Goal: Information Seeking & Learning: Learn about a topic

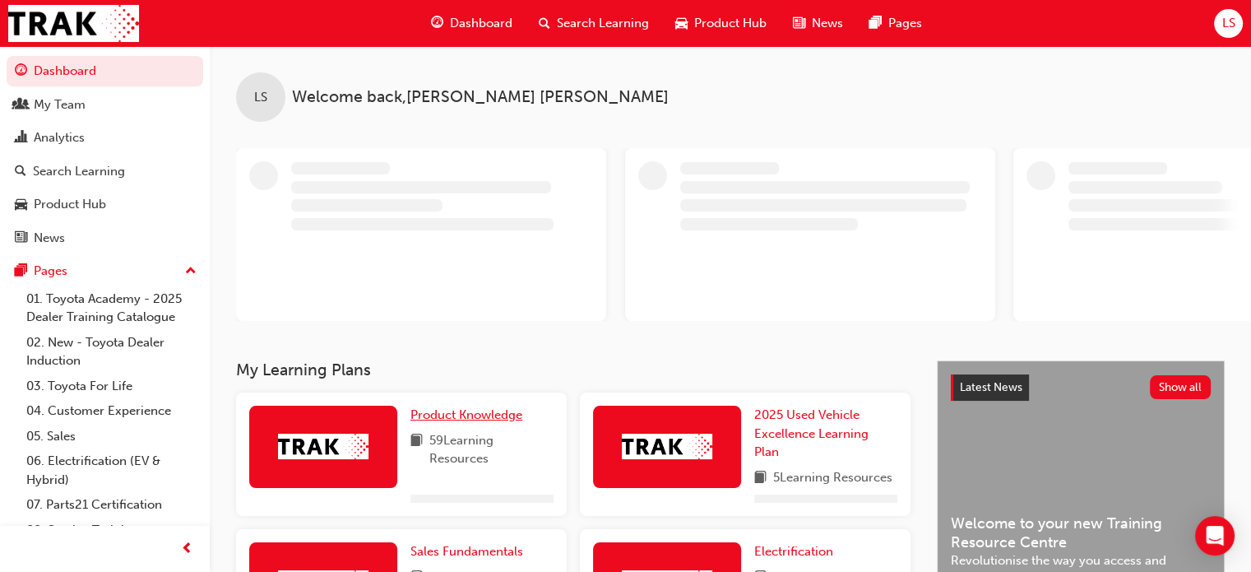
click at [474, 415] on span "Product Knowledge" at bounding box center [466, 414] width 112 height 15
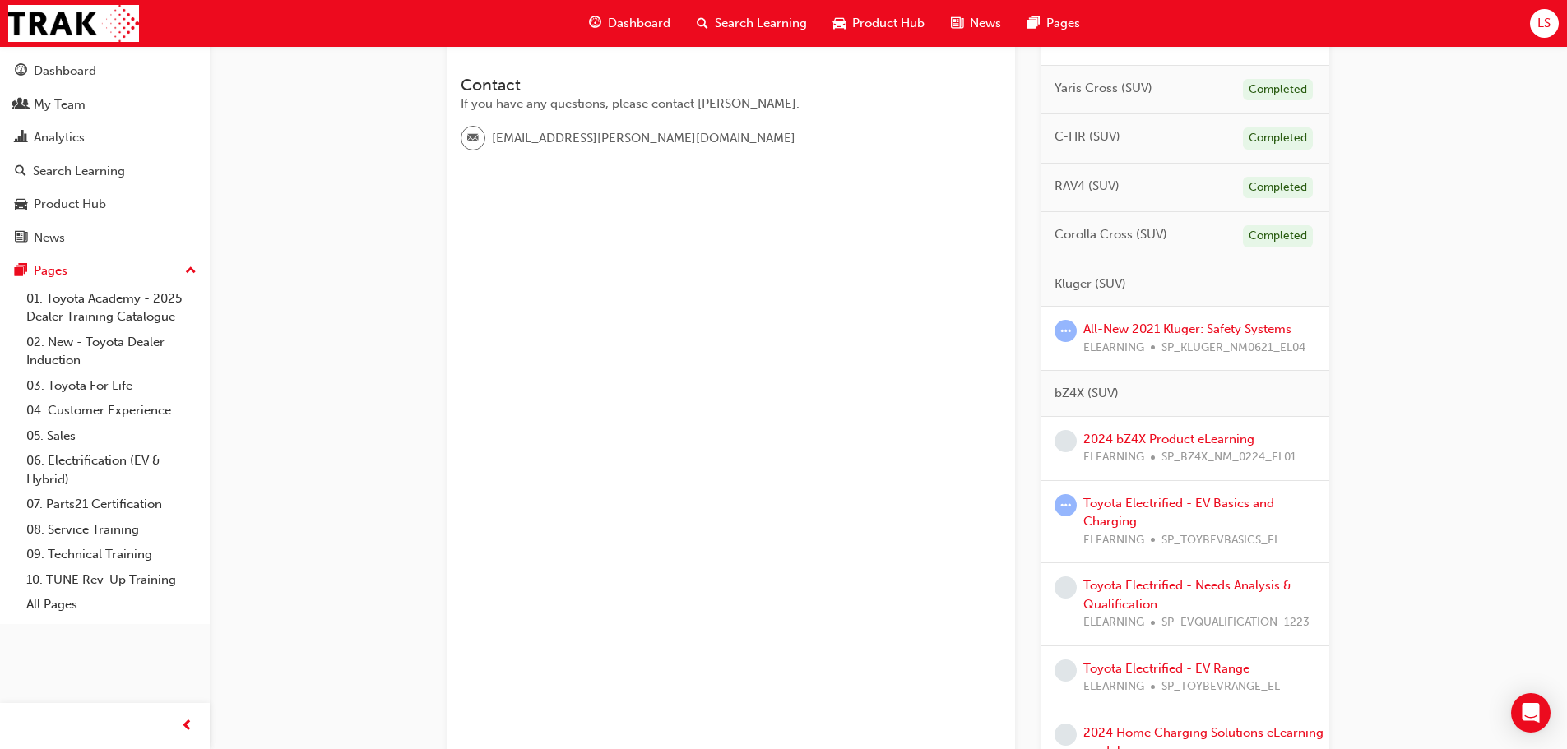
scroll to position [576, 0]
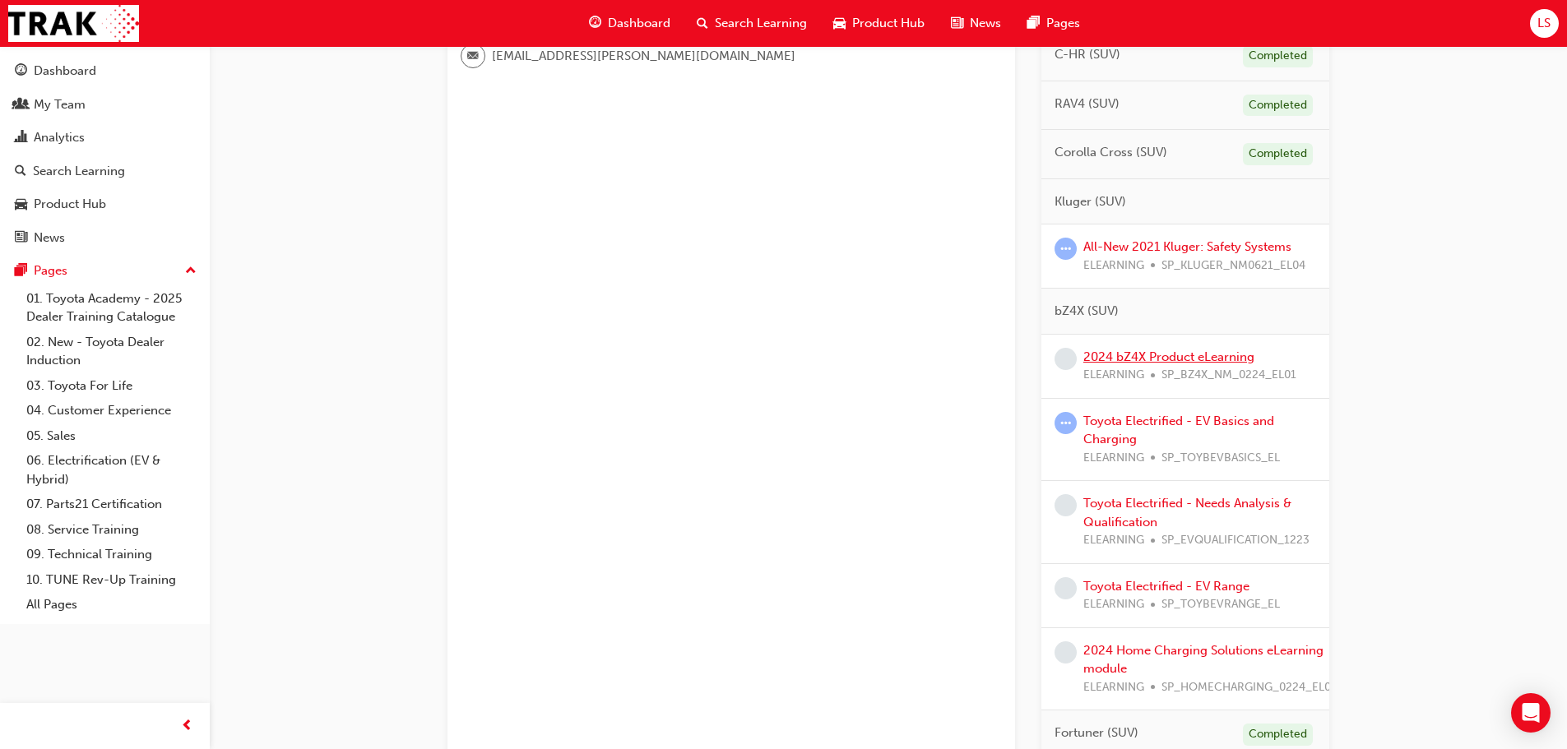
click at [1119, 359] on link "2024 bZ4X Product eLearning" at bounding box center [1168, 357] width 171 height 15
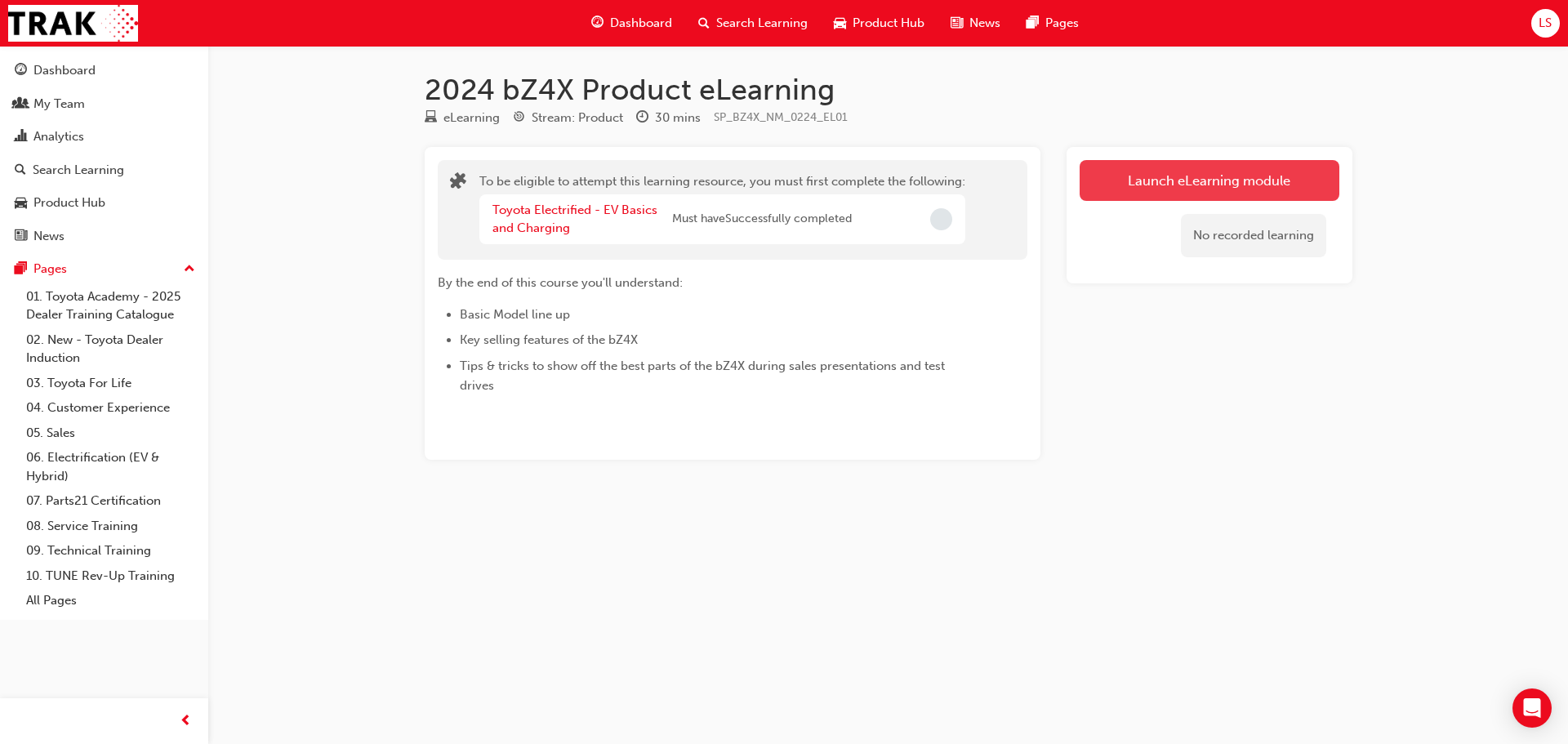
click at [1136, 180] on button "Launch eLearning module" at bounding box center [1210, 180] width 260 height 41
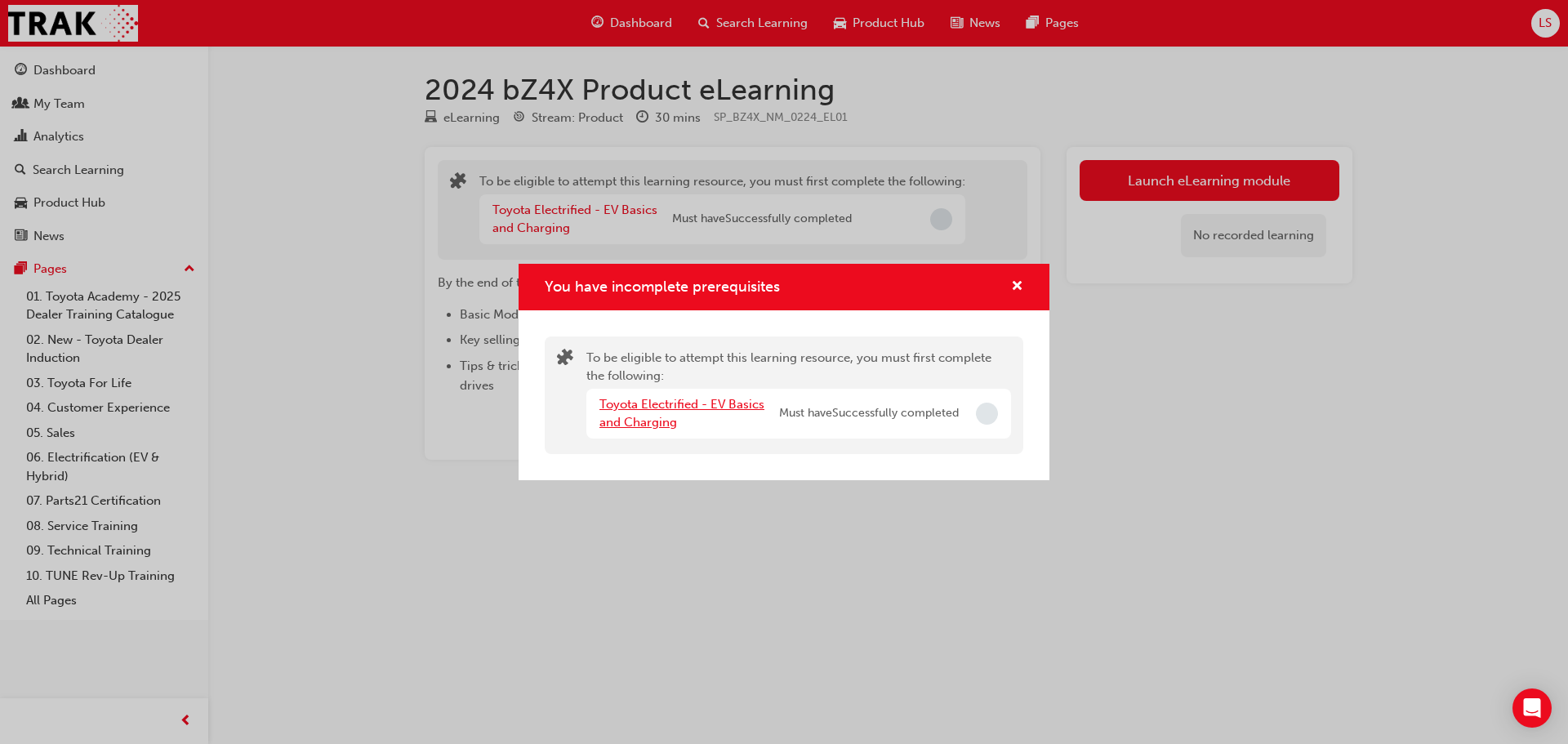
click at [622, 407] on link "Toyota Electrified - EV Basics and Charging" at bounding box center [682, 414] width 165 height 34
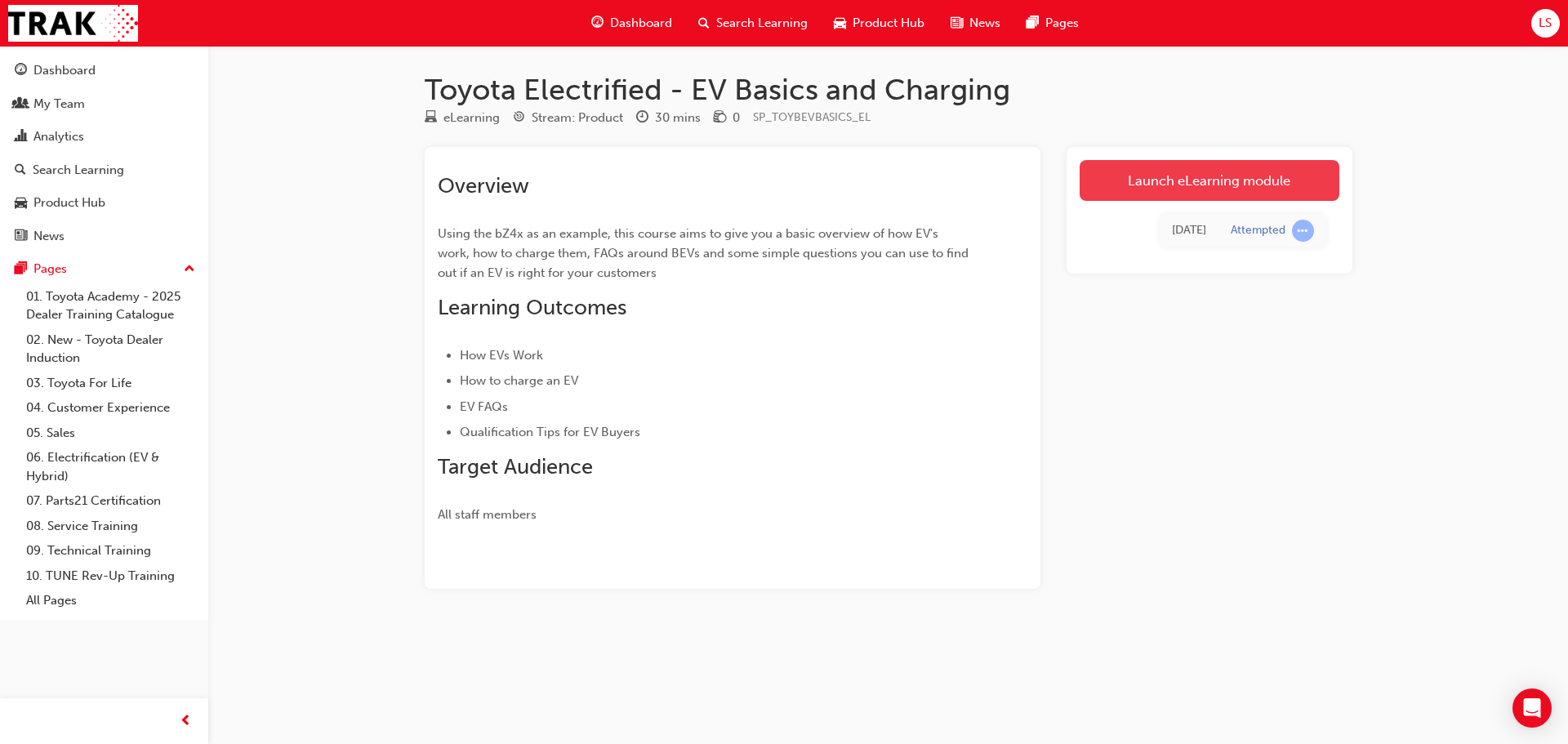
click at [1149, 180] on link "Launch eLearning module" at bounding box center [1210, 180] width 260 height 41
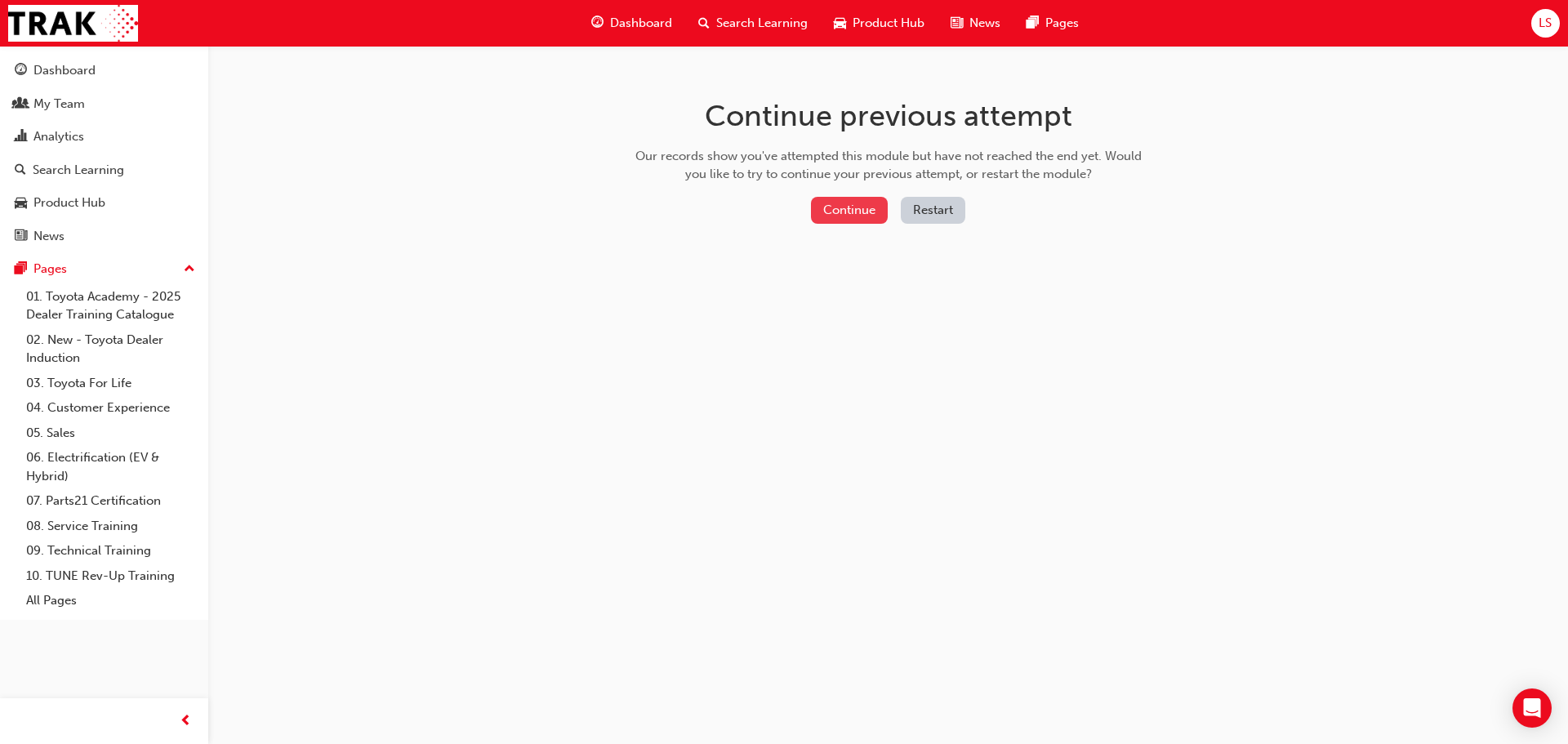
click at [847, 204] on button "Continue" at bounding box center [849, 210] width 76 height 27
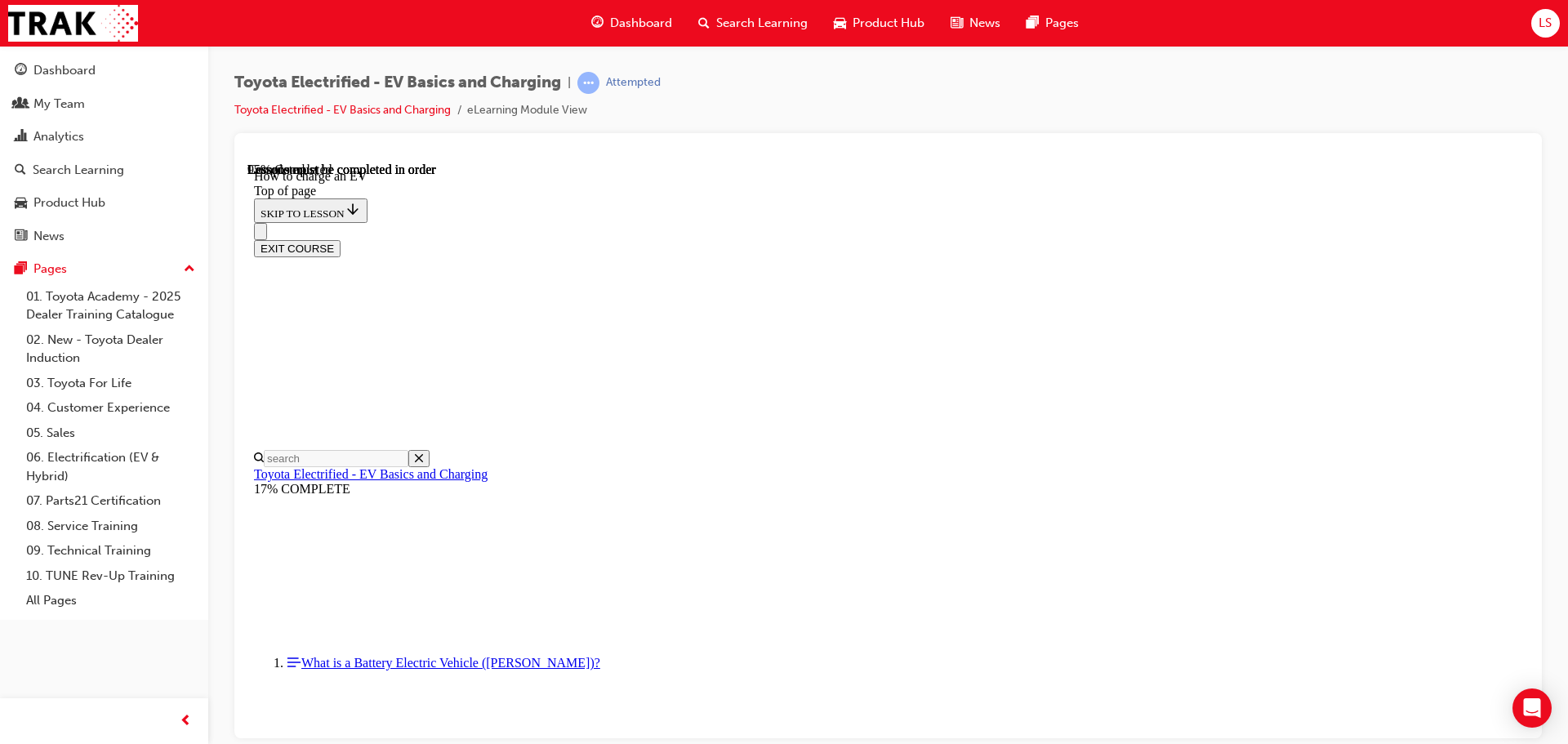
scroll to position [377, 0]
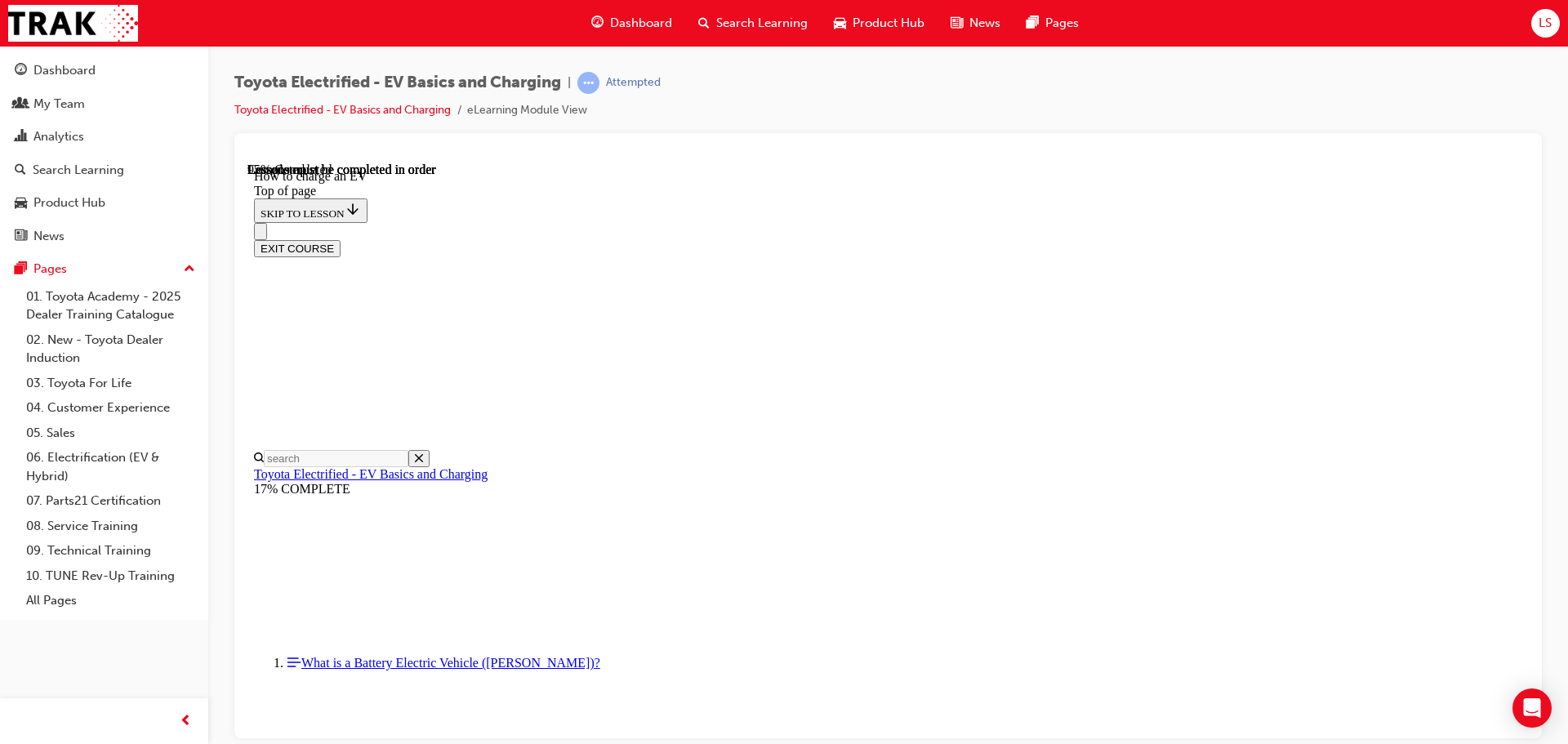
scroll to position [1113, 0]
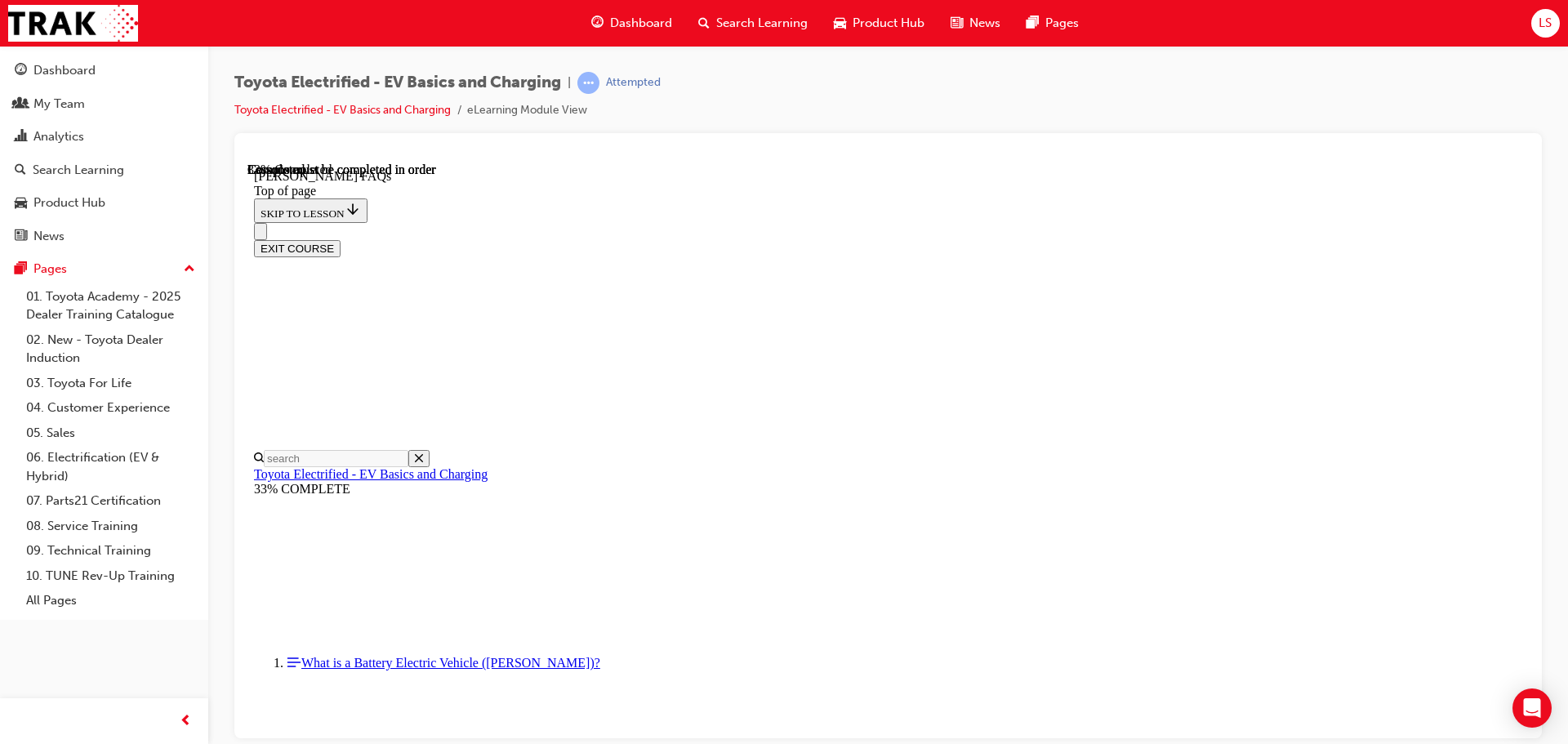
scroll to position [279, 0]
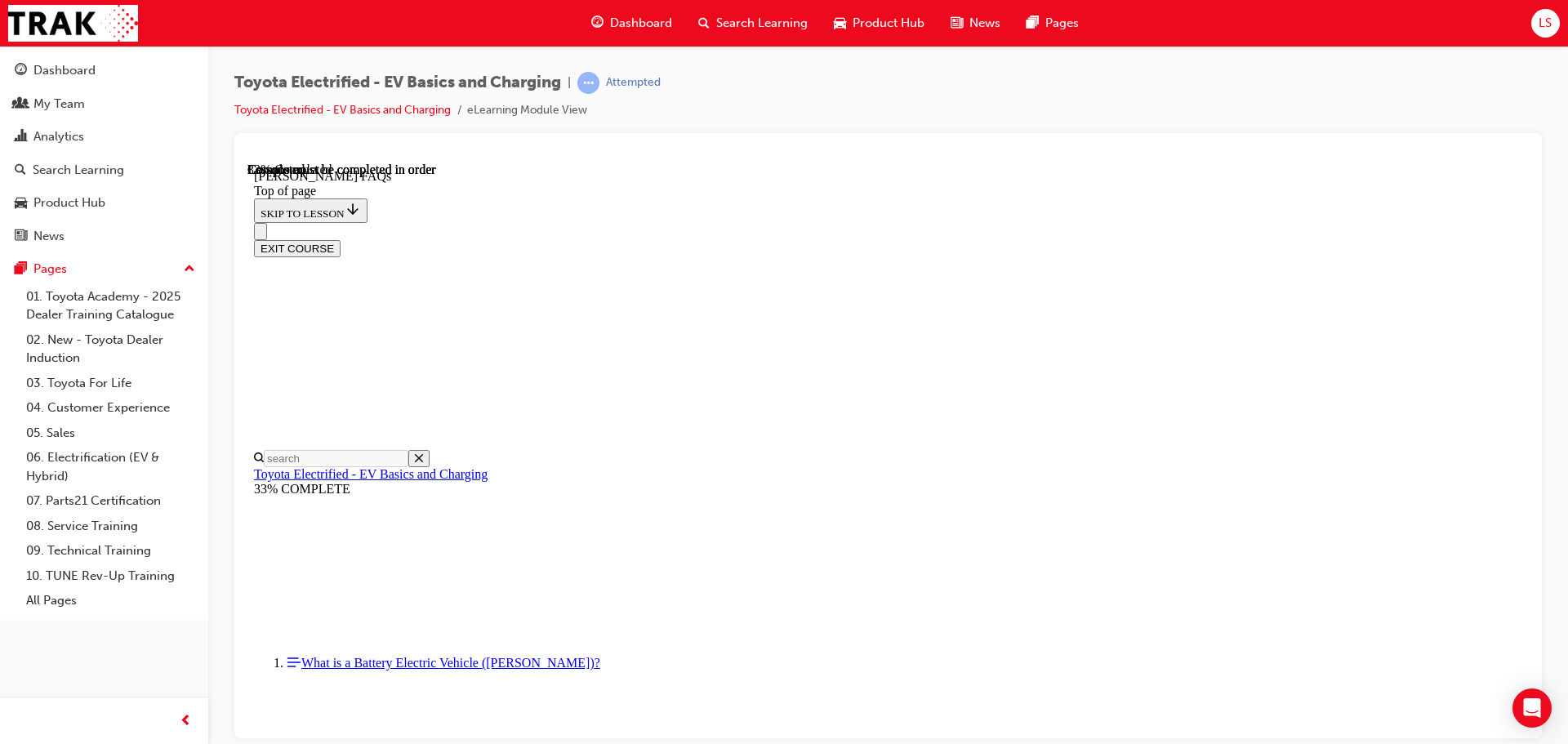
scroll to position [851, 0]
drag, startPoint x: 859, startPoint y: 555, endPoint x: 858, endPoint y: 582, distance: 27.0
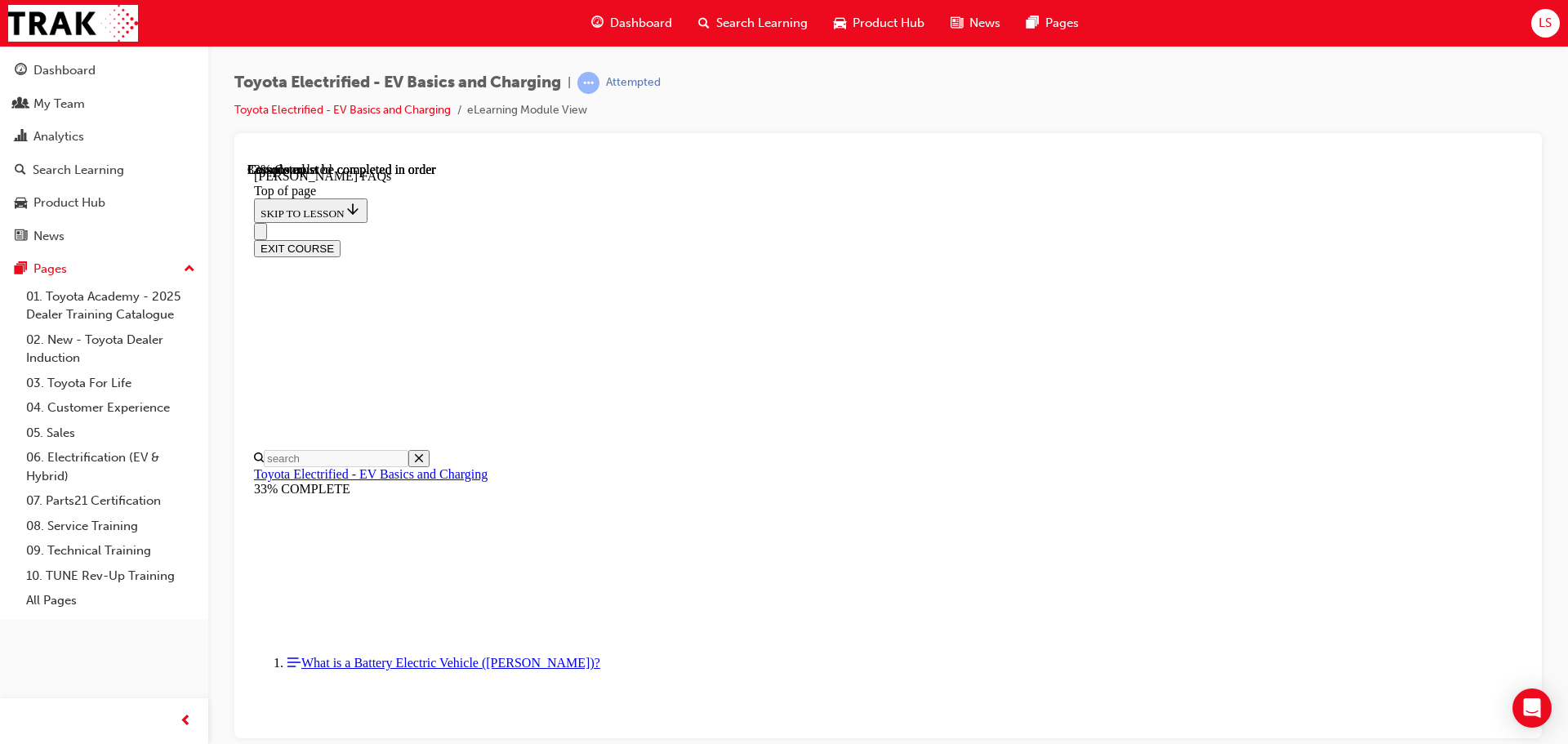
scroll to position [1178, 0]
drag, startPoint x: 868, startPoint y: 461, endPoint x: 858, endPoint y: 504, distance: 44.1
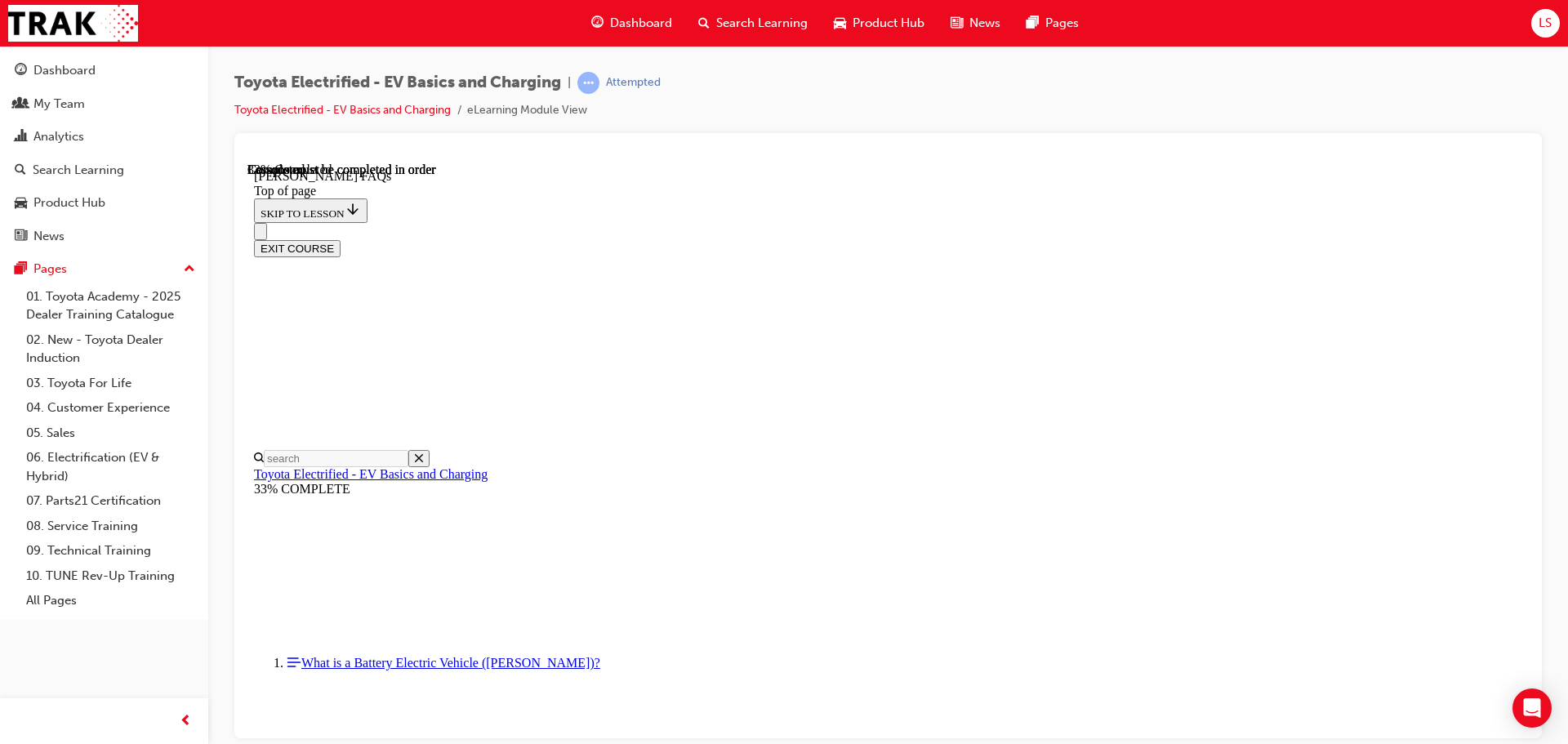
scroll to position [2119, 0]
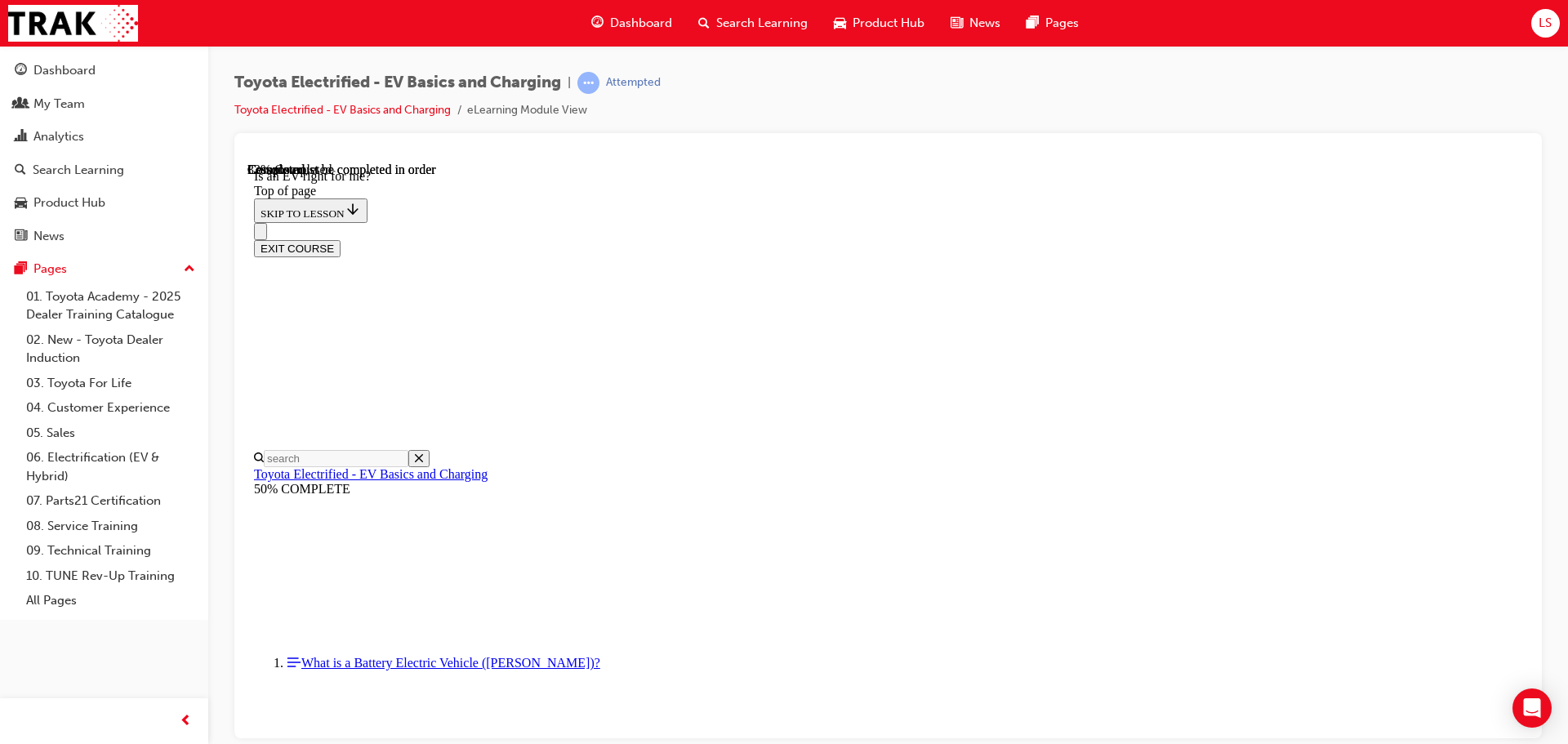
drag, startPoint x: 1033, startPoint y: 647, endPoint x: 1023, endPoint y: 568, distance: 79.6
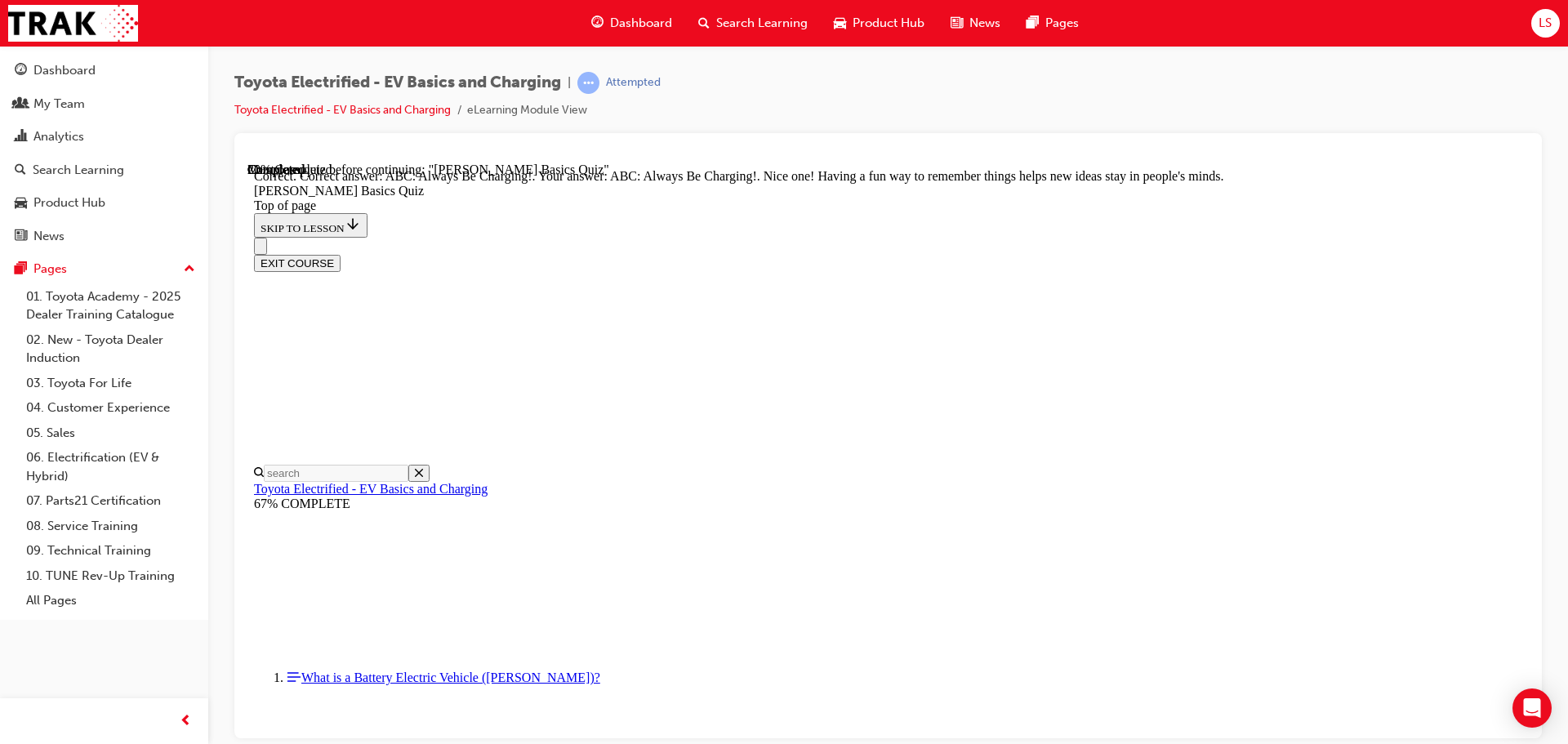
scroll to position [345, 0]
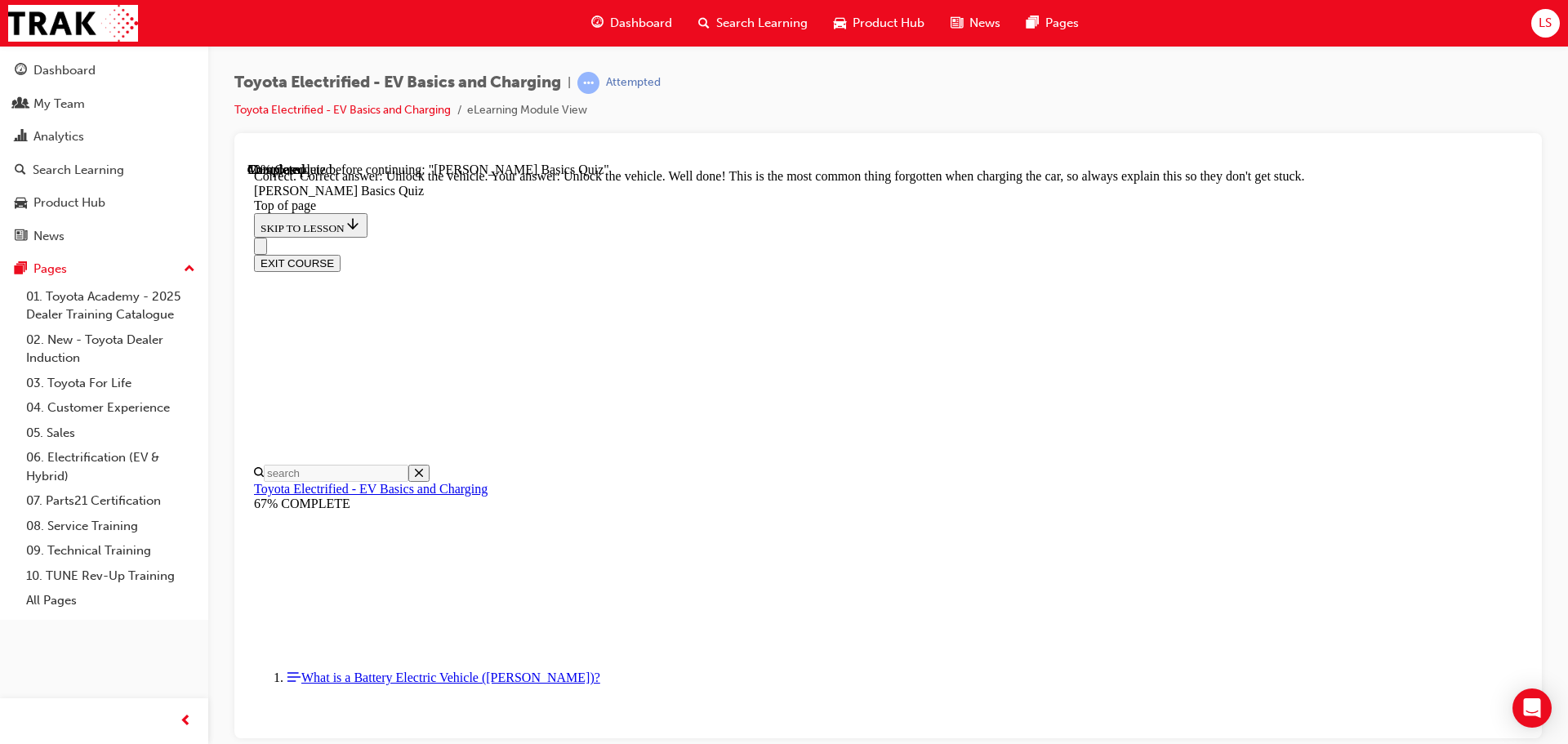
scroll to position [556, 0]
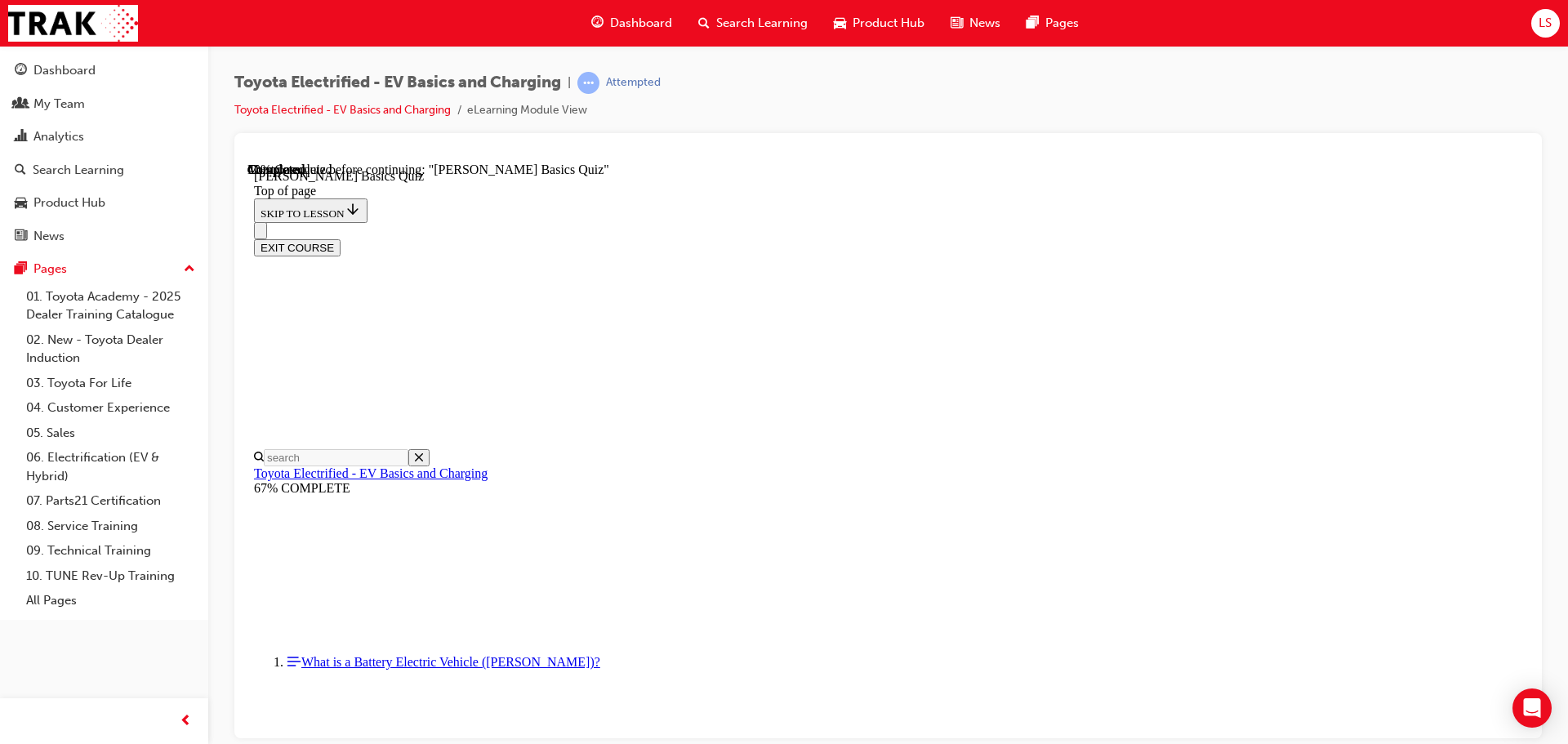
scroll to position [127, 0]
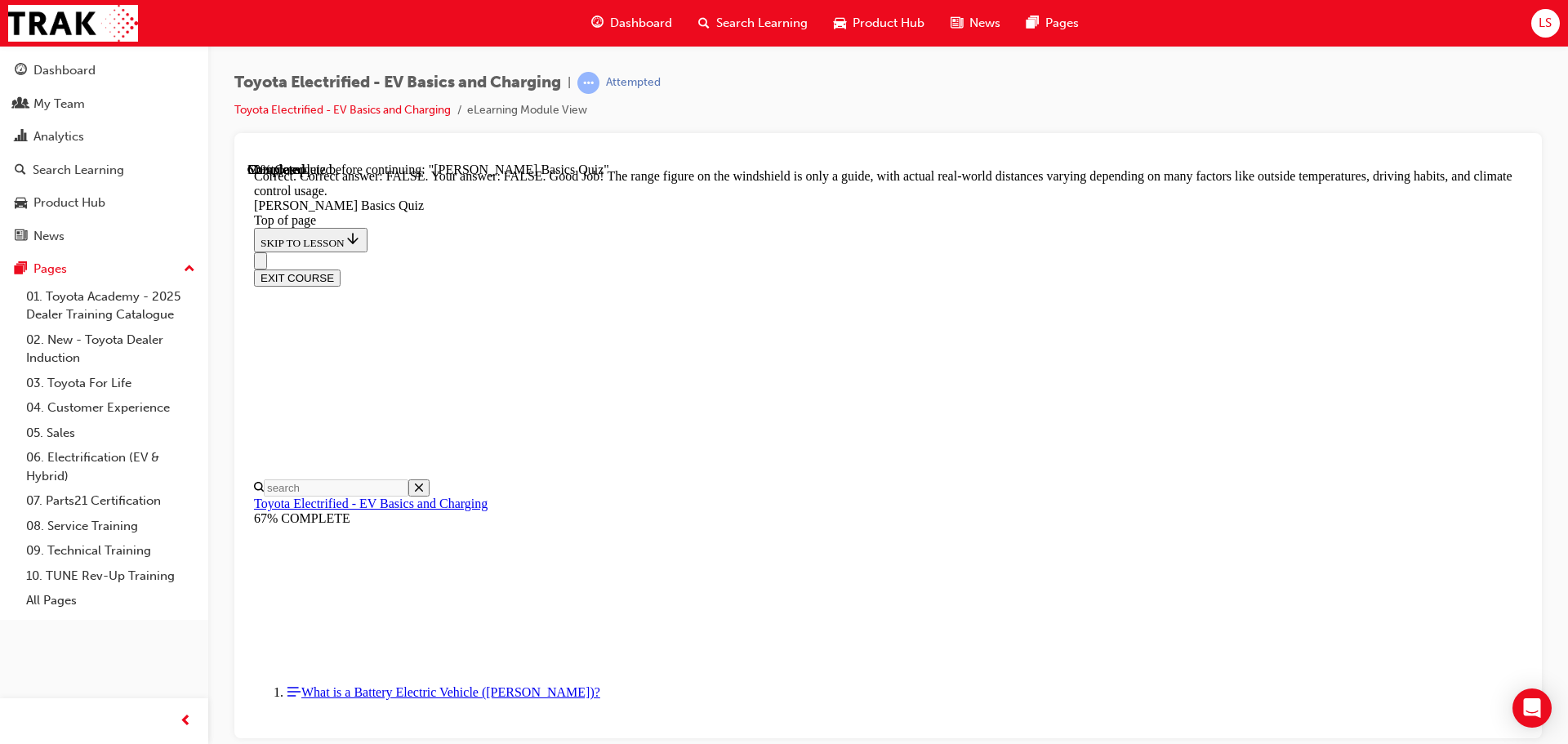
scroll to position [298, 0]
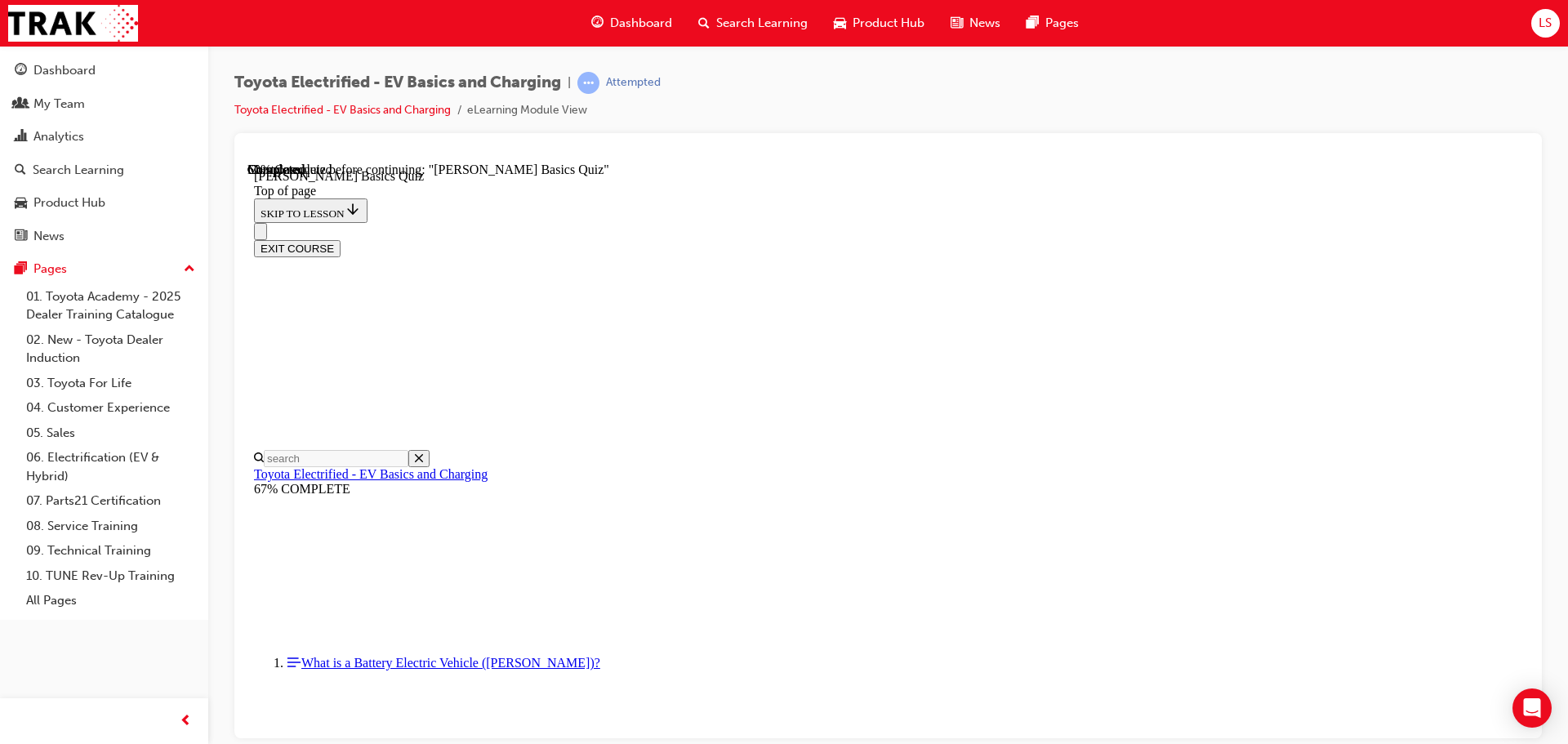
scroll to position [258, 0]
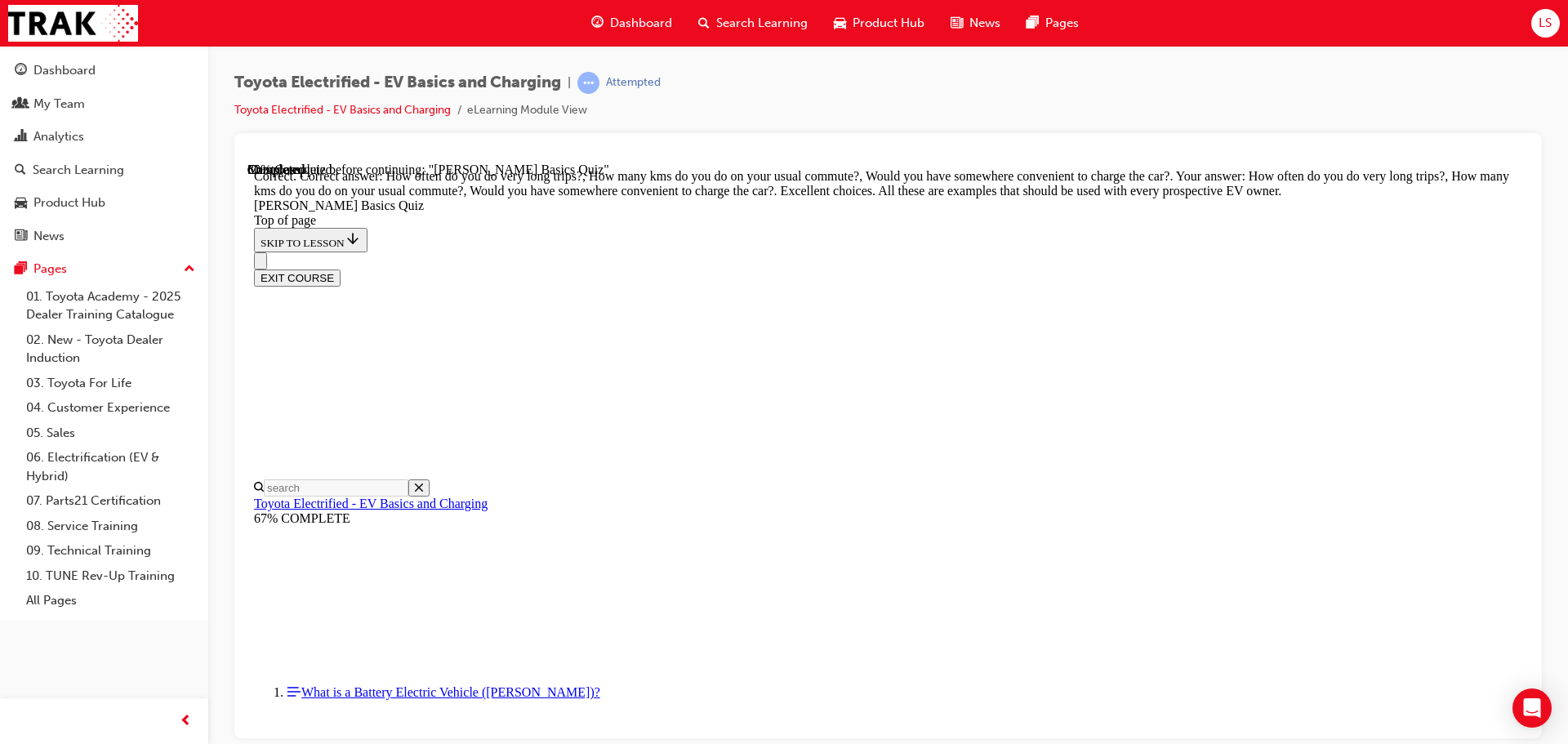
scroll to position [410, 0]
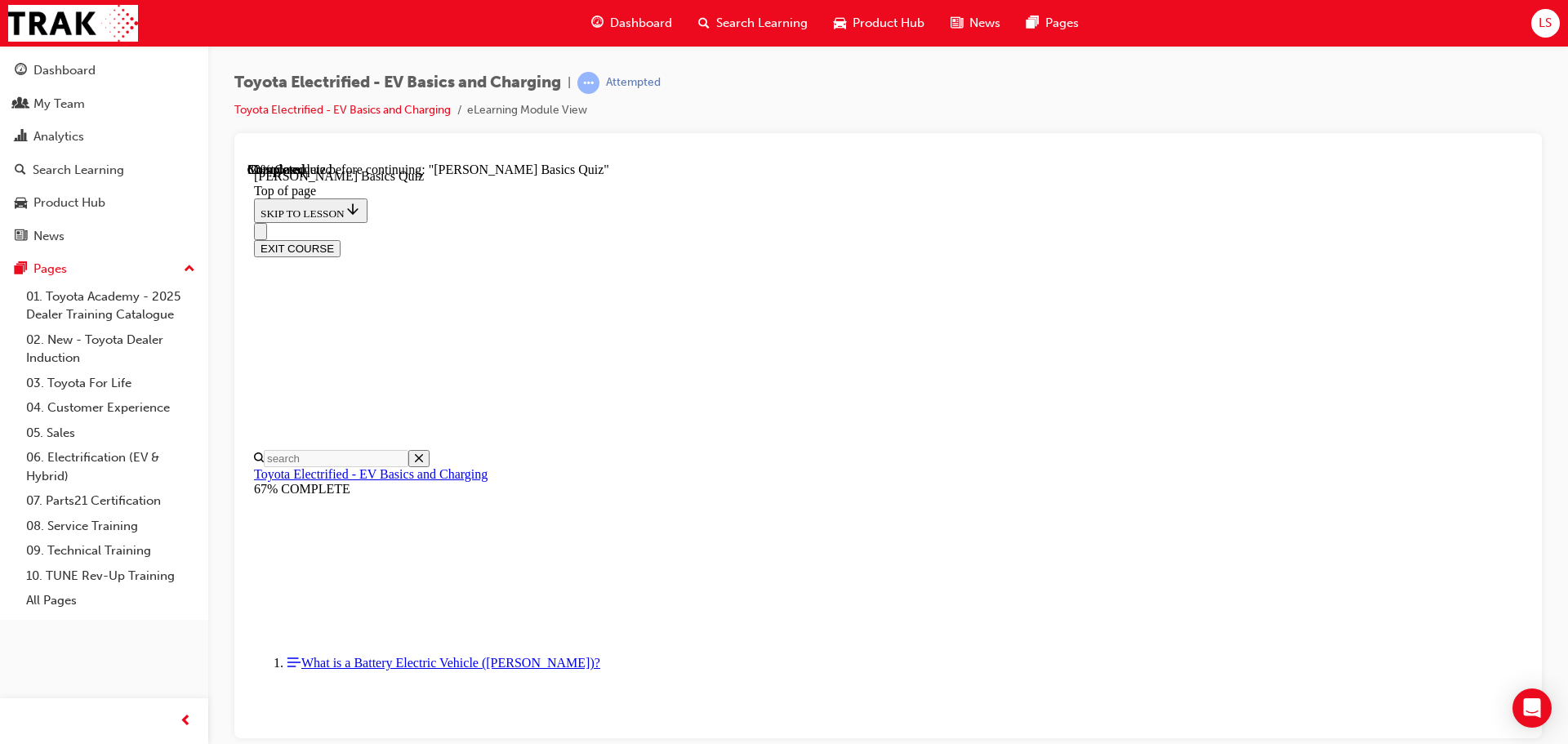
scroll to position [131, 0]
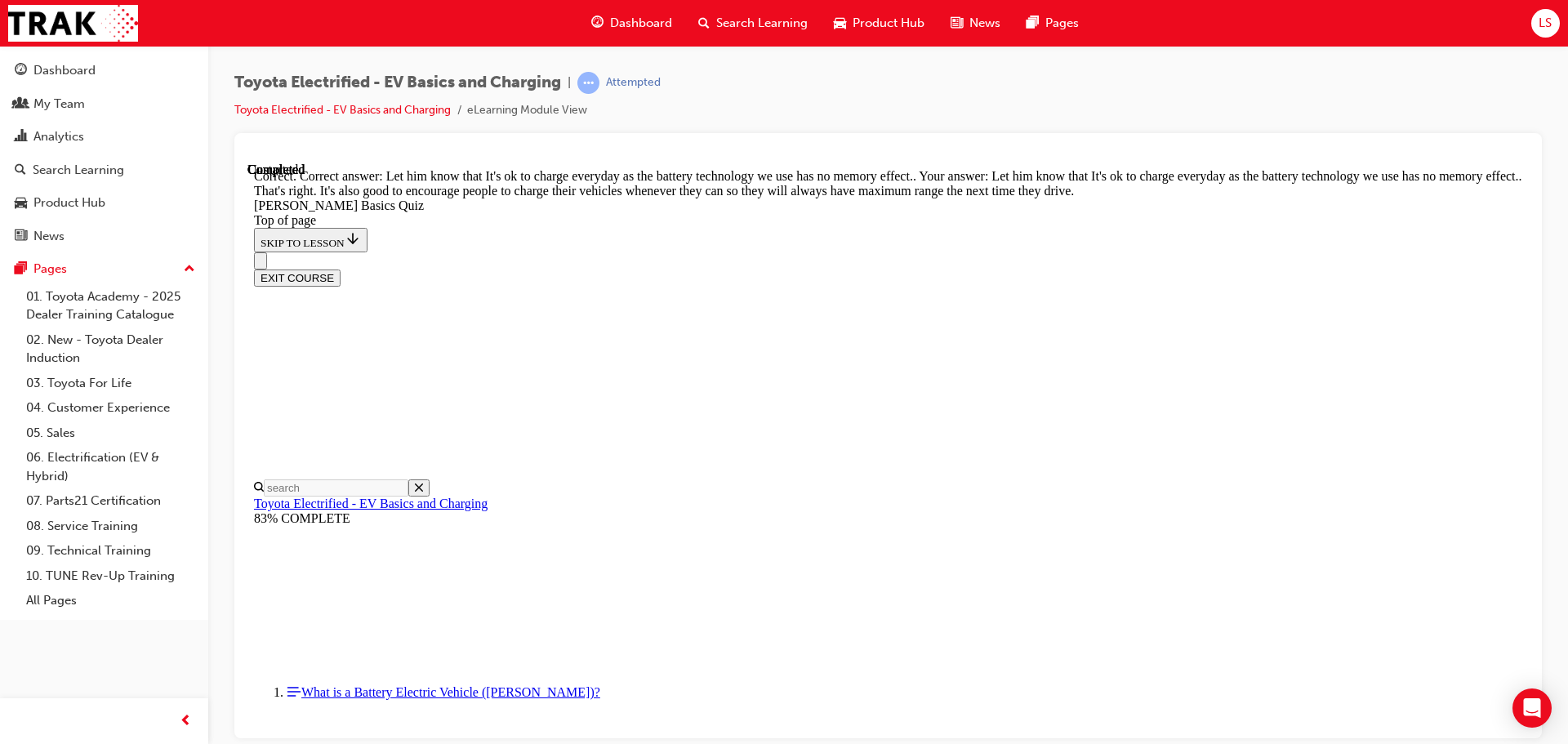
scroll to position [331, 0]
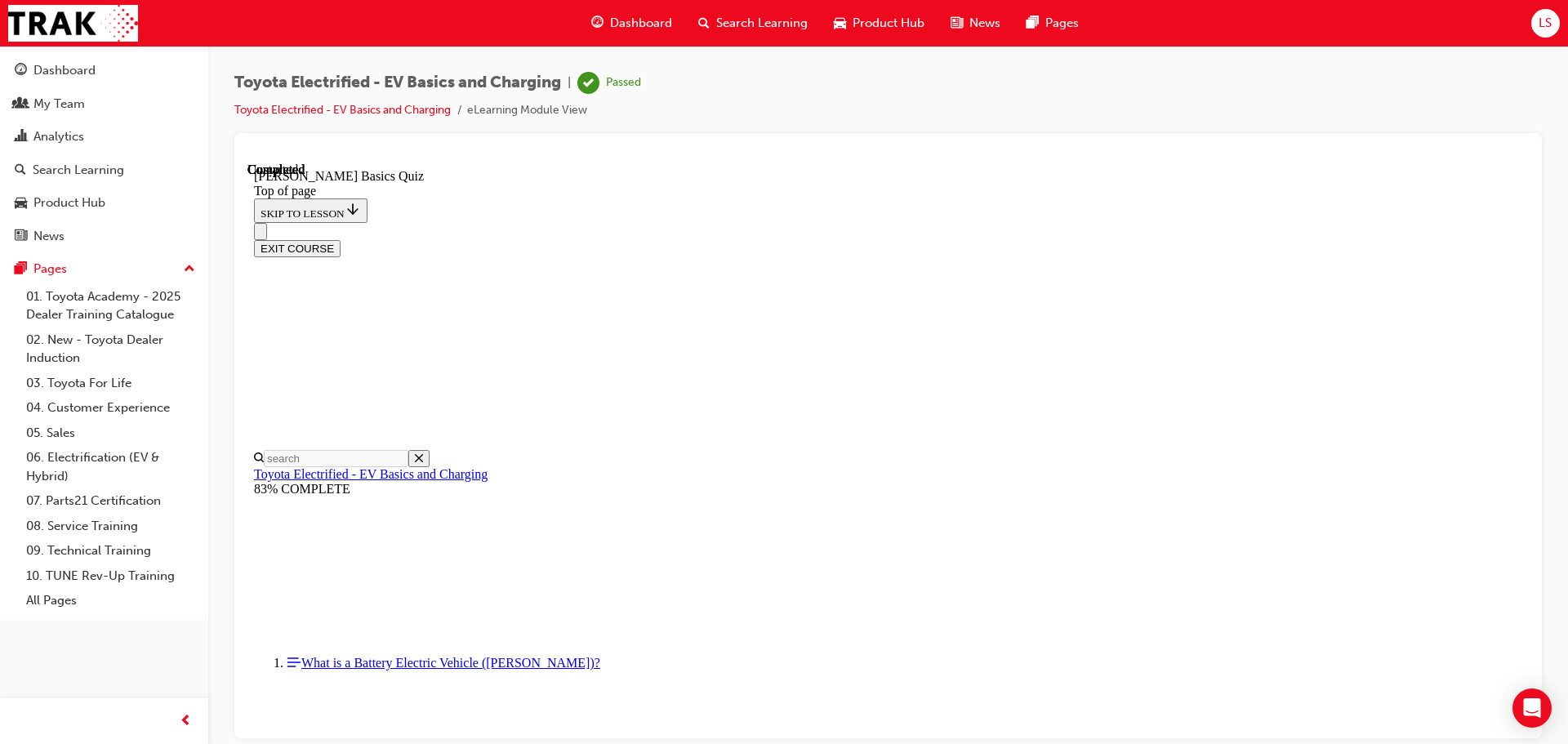
scroll to position [308, 0]
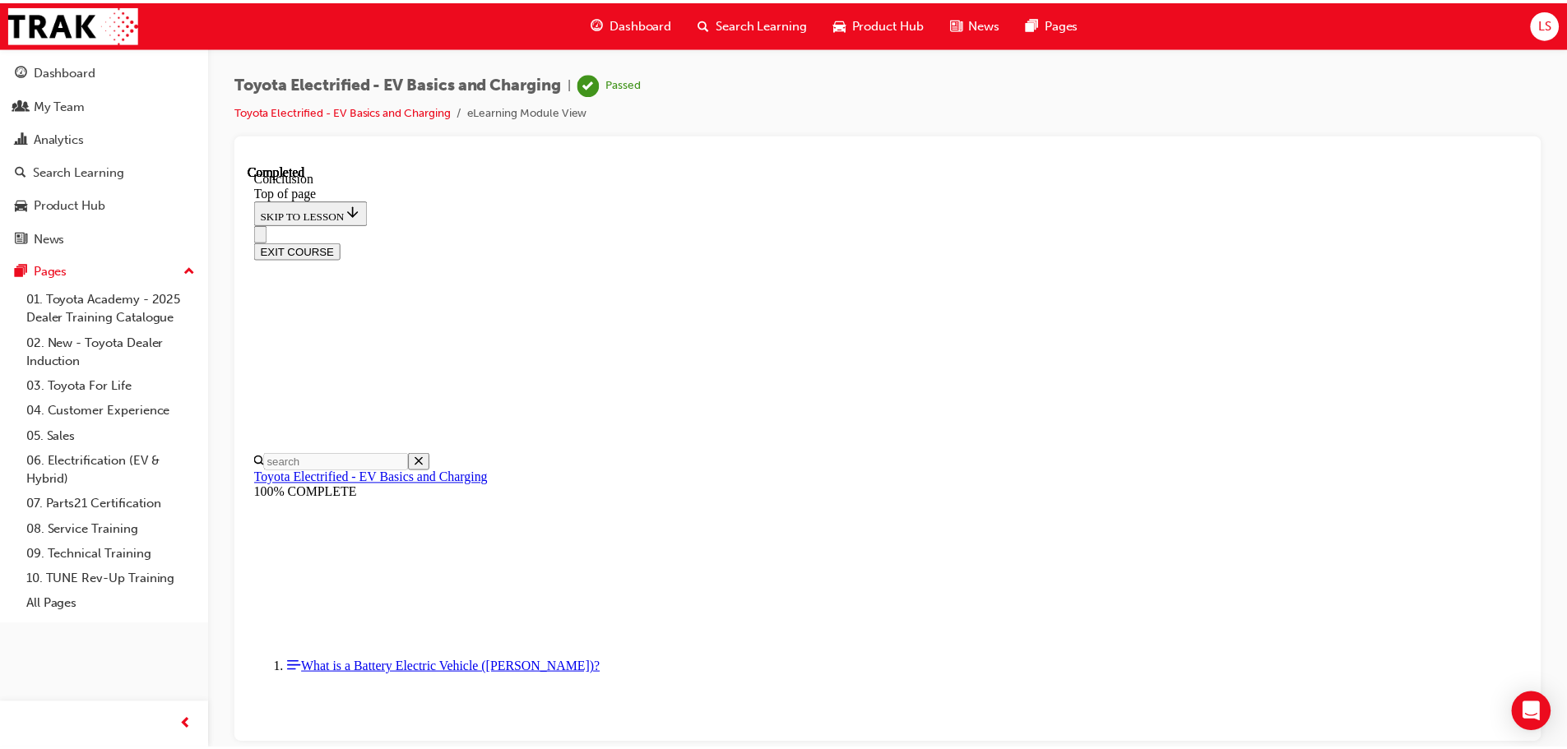
scroll to position [318, 0]
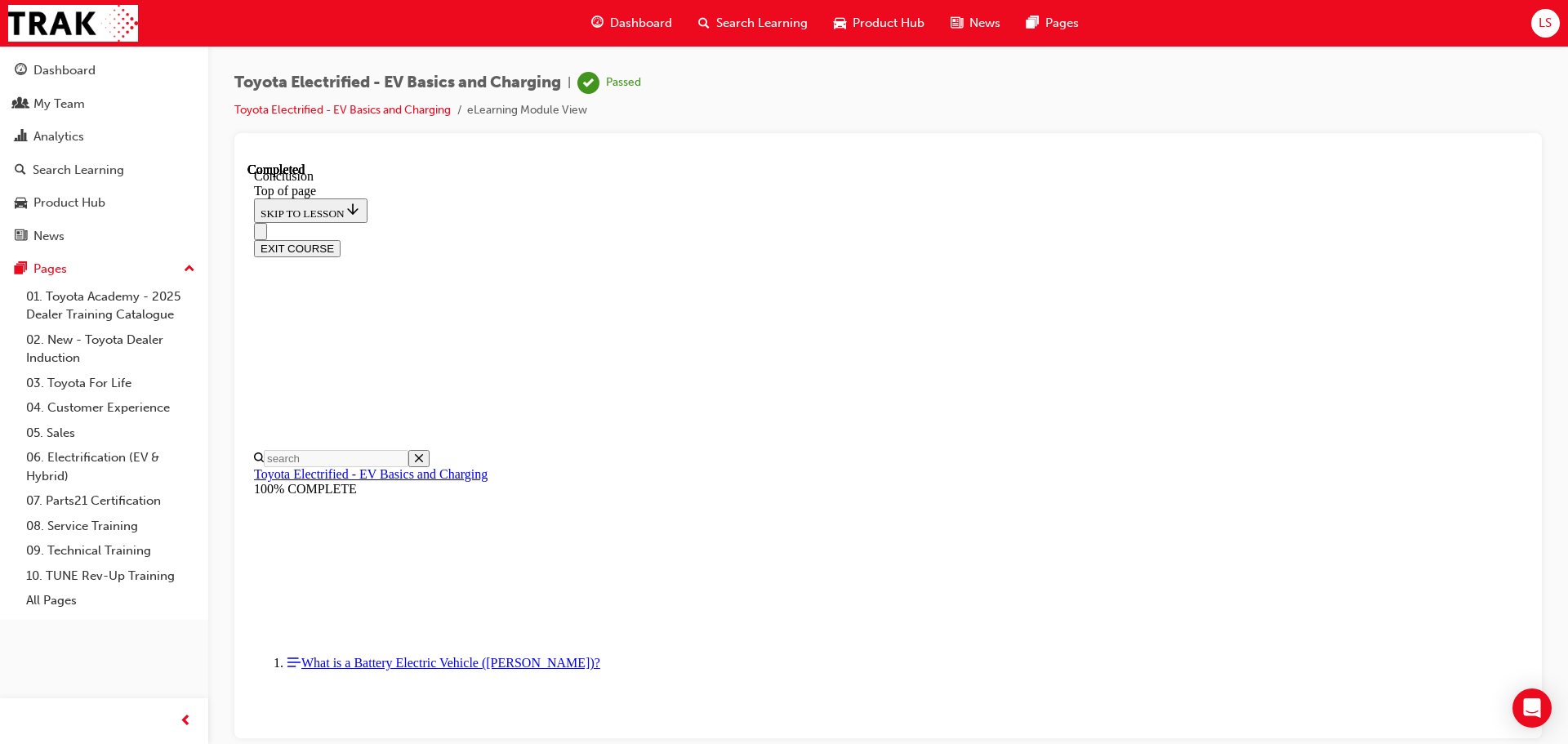
click at [652, 21] on span "Dashboard" at bounding box center [641, 23] width 63 height 19
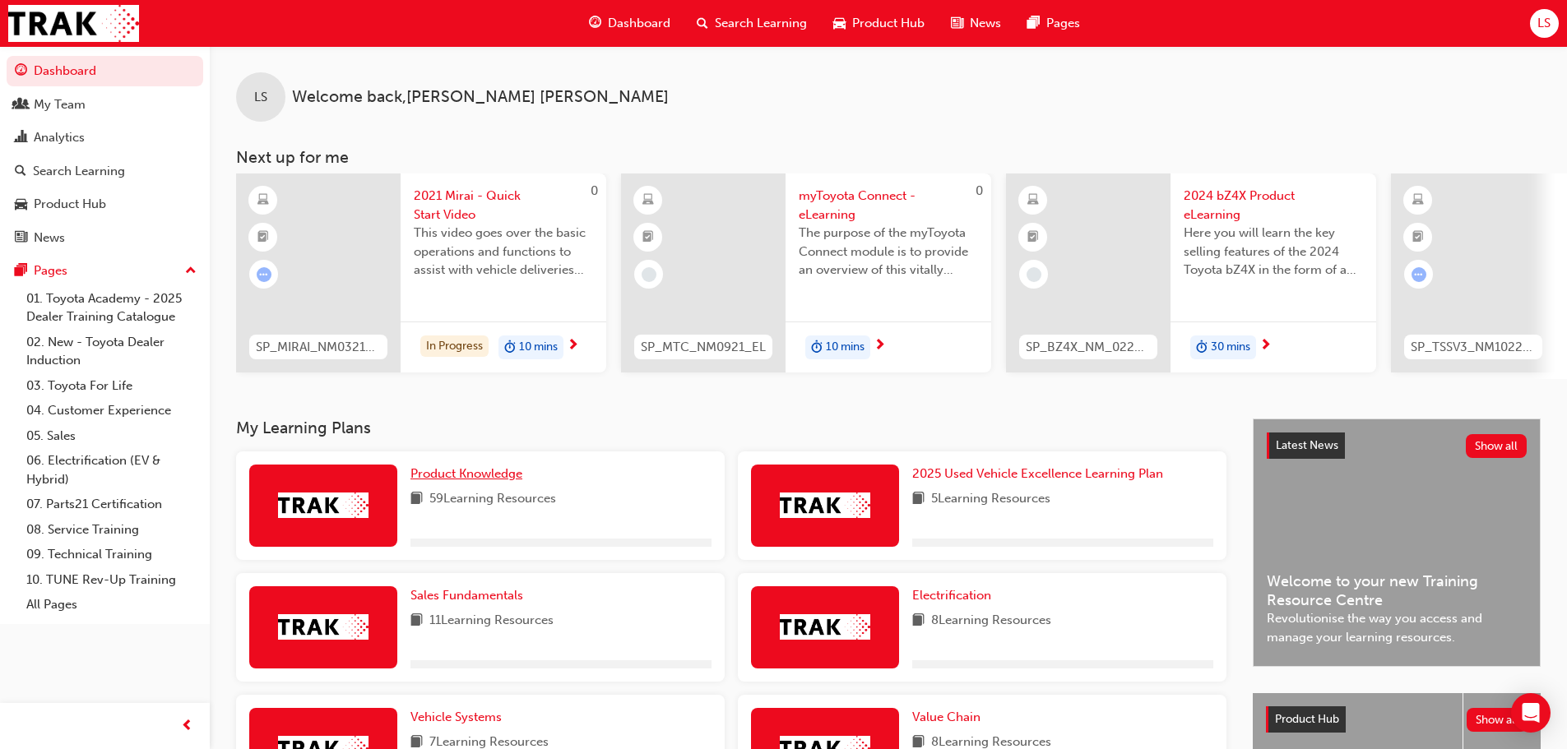
click at [451, 476] on span "Product Knowledge" at bounding box center [466, 473] width 112 height 15
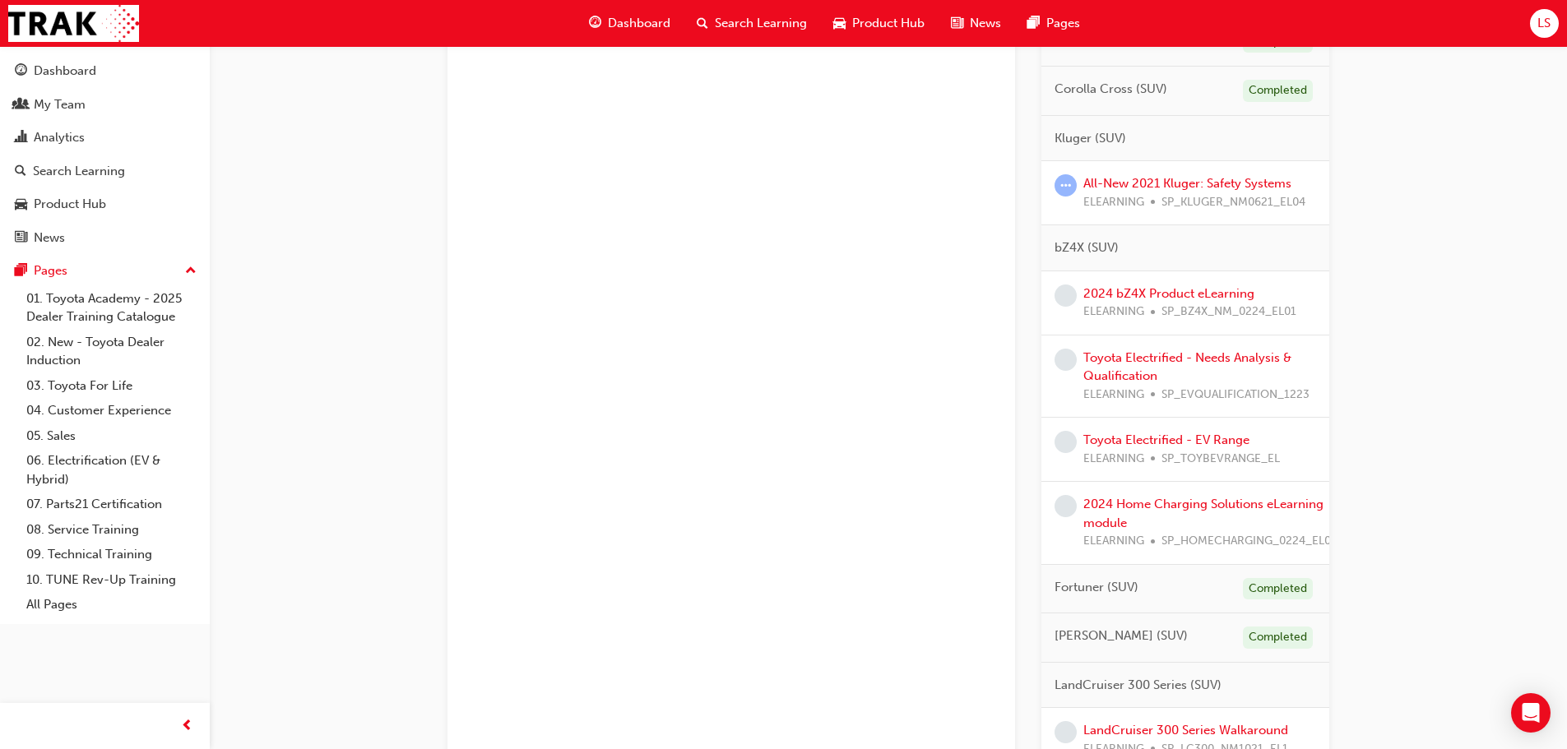
scroll to position [658, 0]
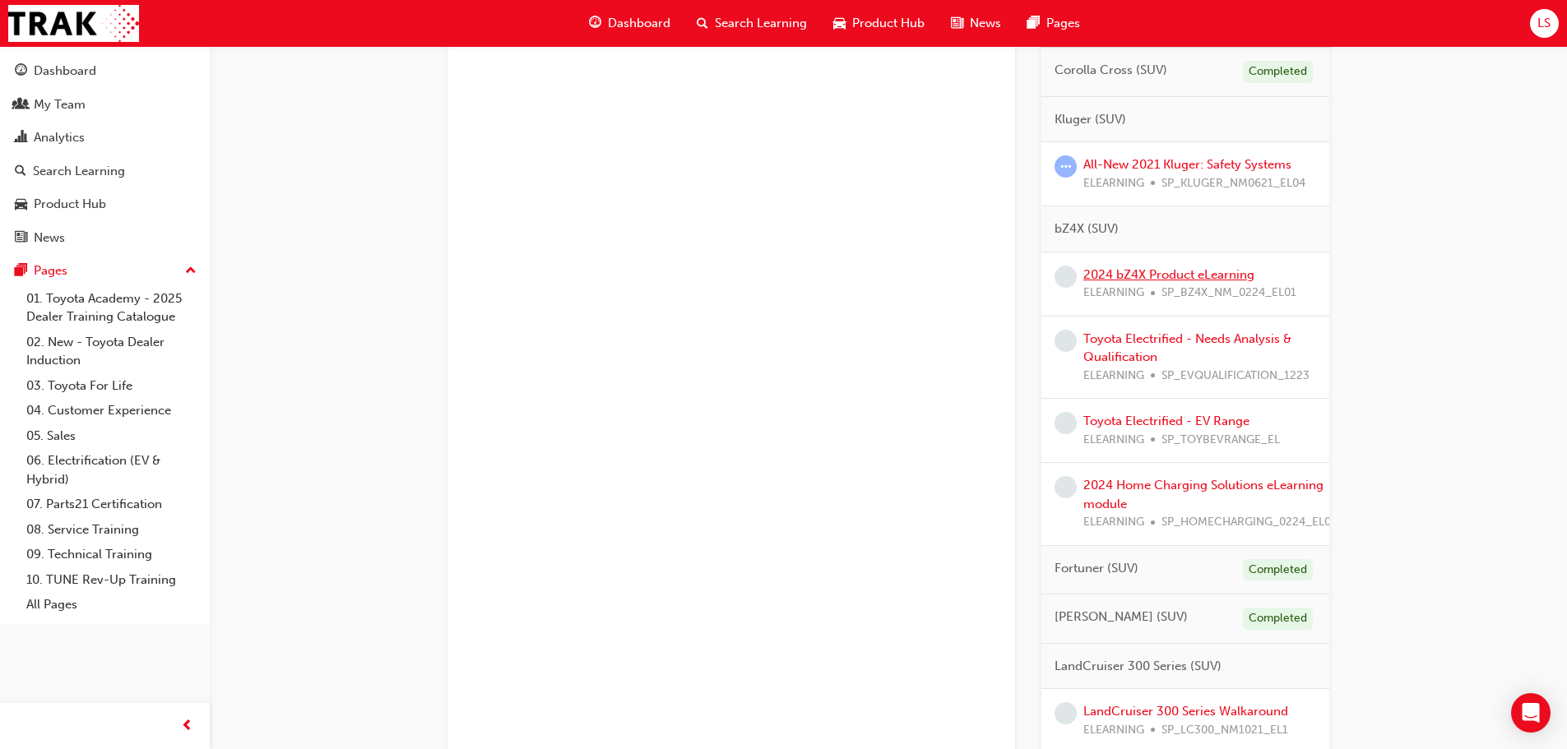
click at [1166, 275] on link "2024 bZ4X Product eLearning" at bounding box center [1168, 274] width 171 height 15
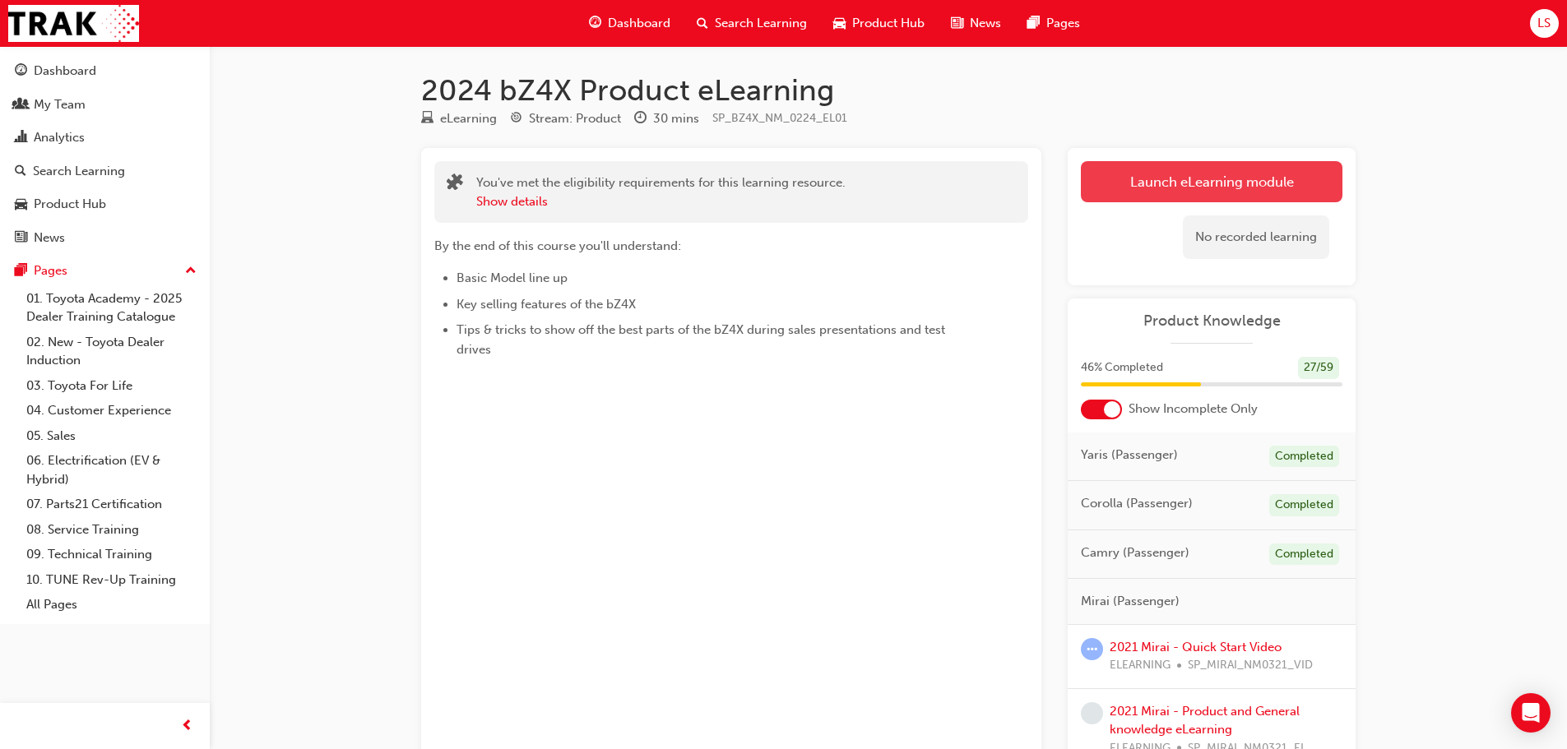
click at [1169, 183] on link "Launch eLearning module" at bounding box center [1212, 181] width 262 height 41
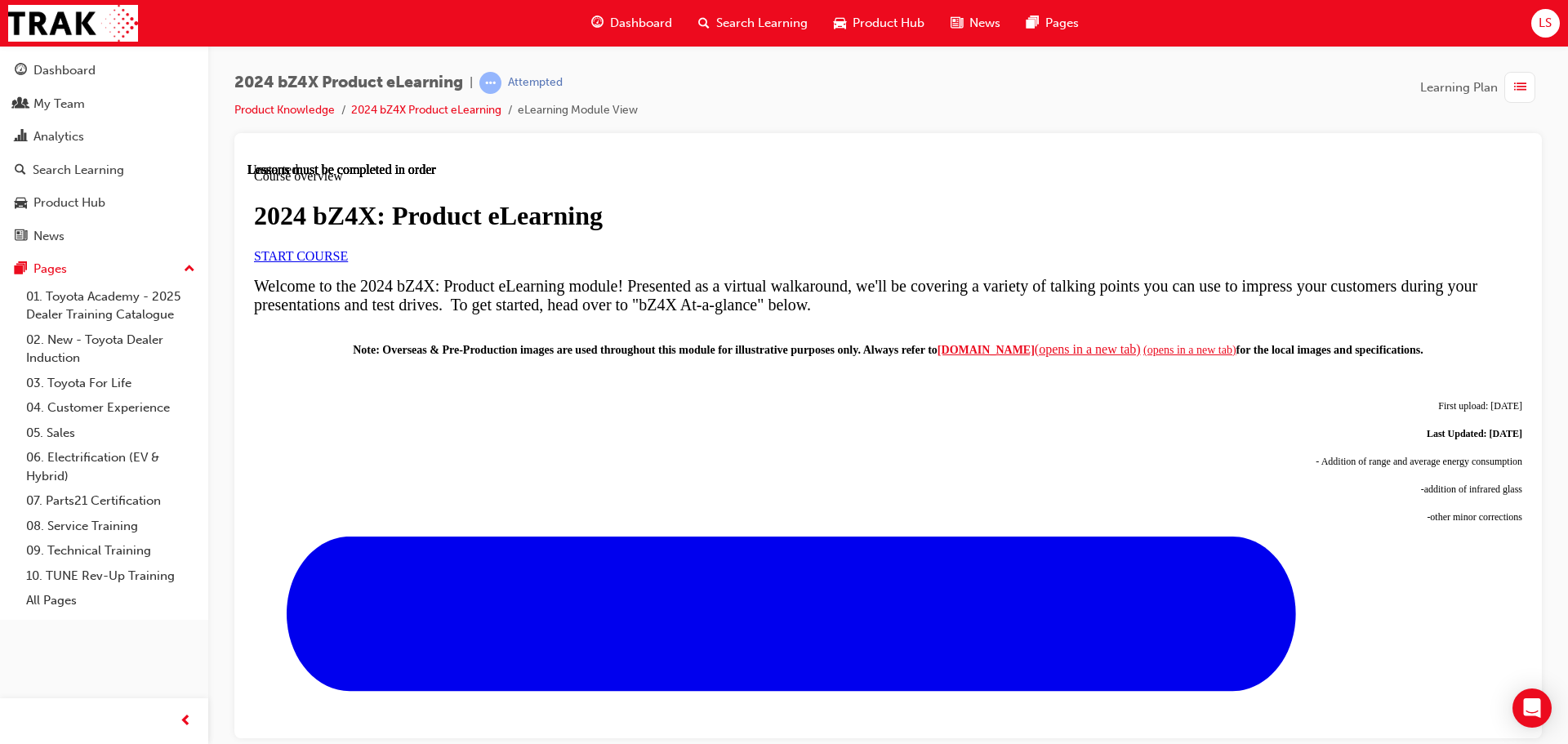
click at [348, 262] on span "START COURSE" at bounding box center [301, 255] width 94 height 14
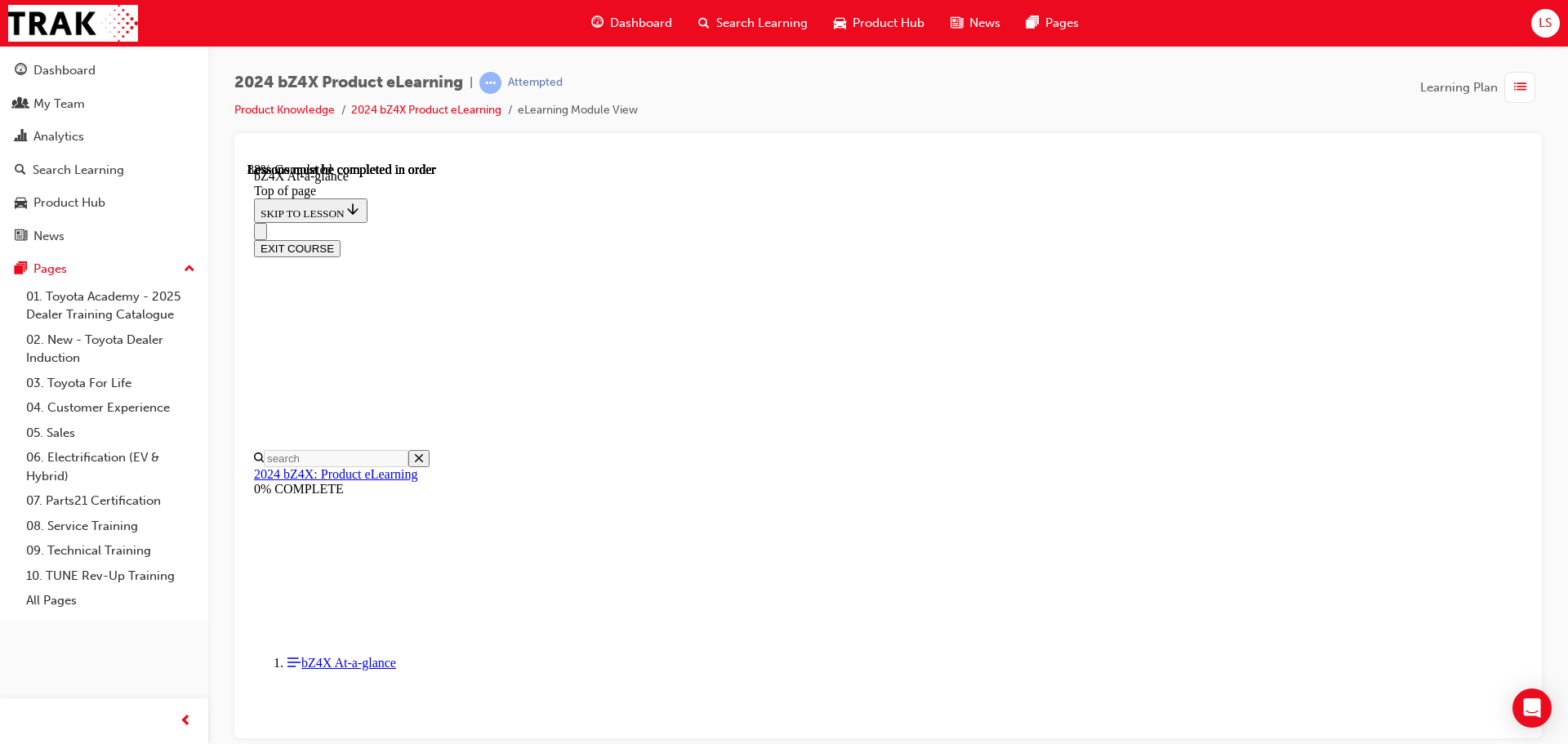
scroll to position [2420, 0]
drag, startPoint x: 950, startPoint y: 606, endPoint x: 951, endPoint y: 583, distance: 23.0
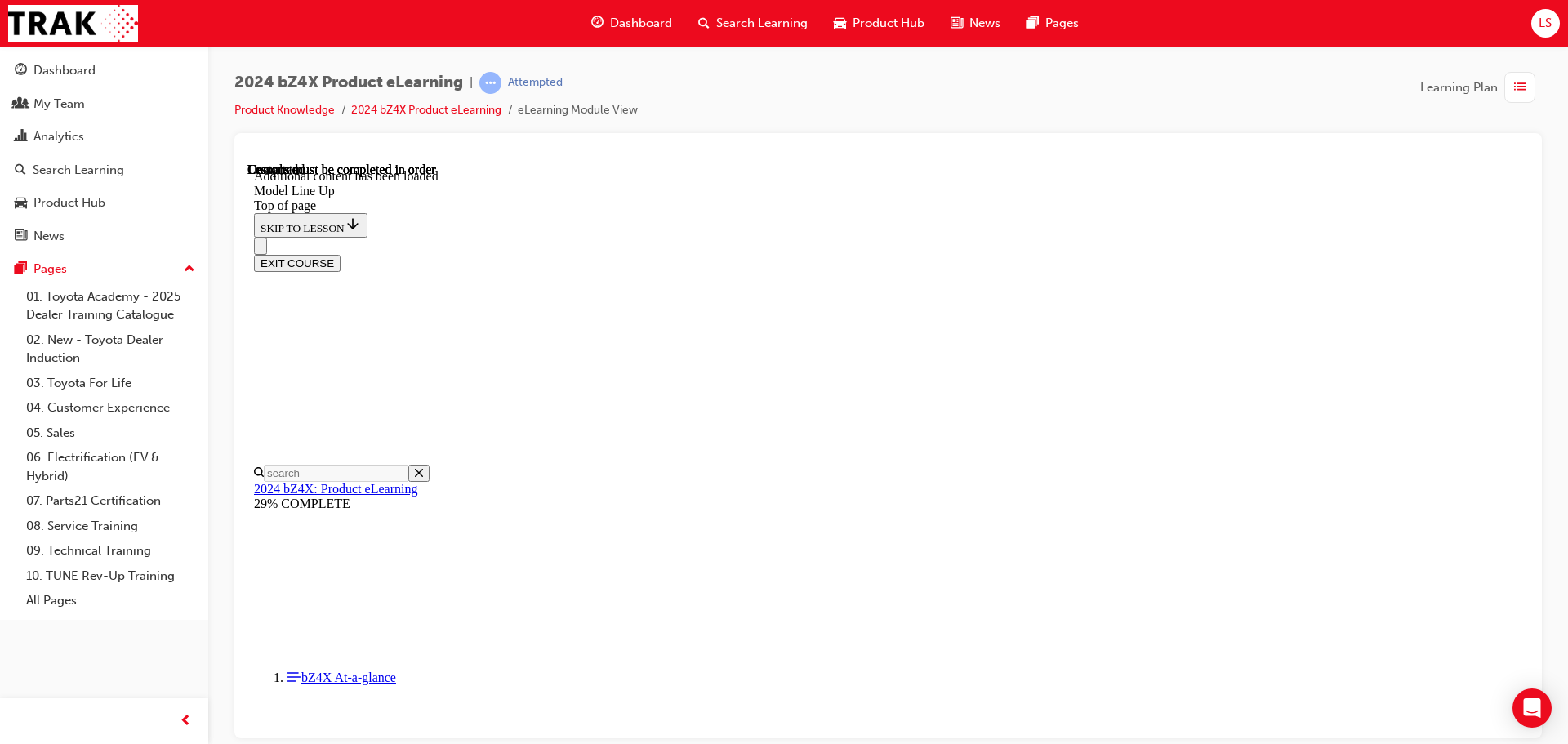
scroll to position [3147, 0]
drag, startPoint x: 973, startPoint y: 673, endPoint x: 998, endPoint y: 654, distance: 31.4
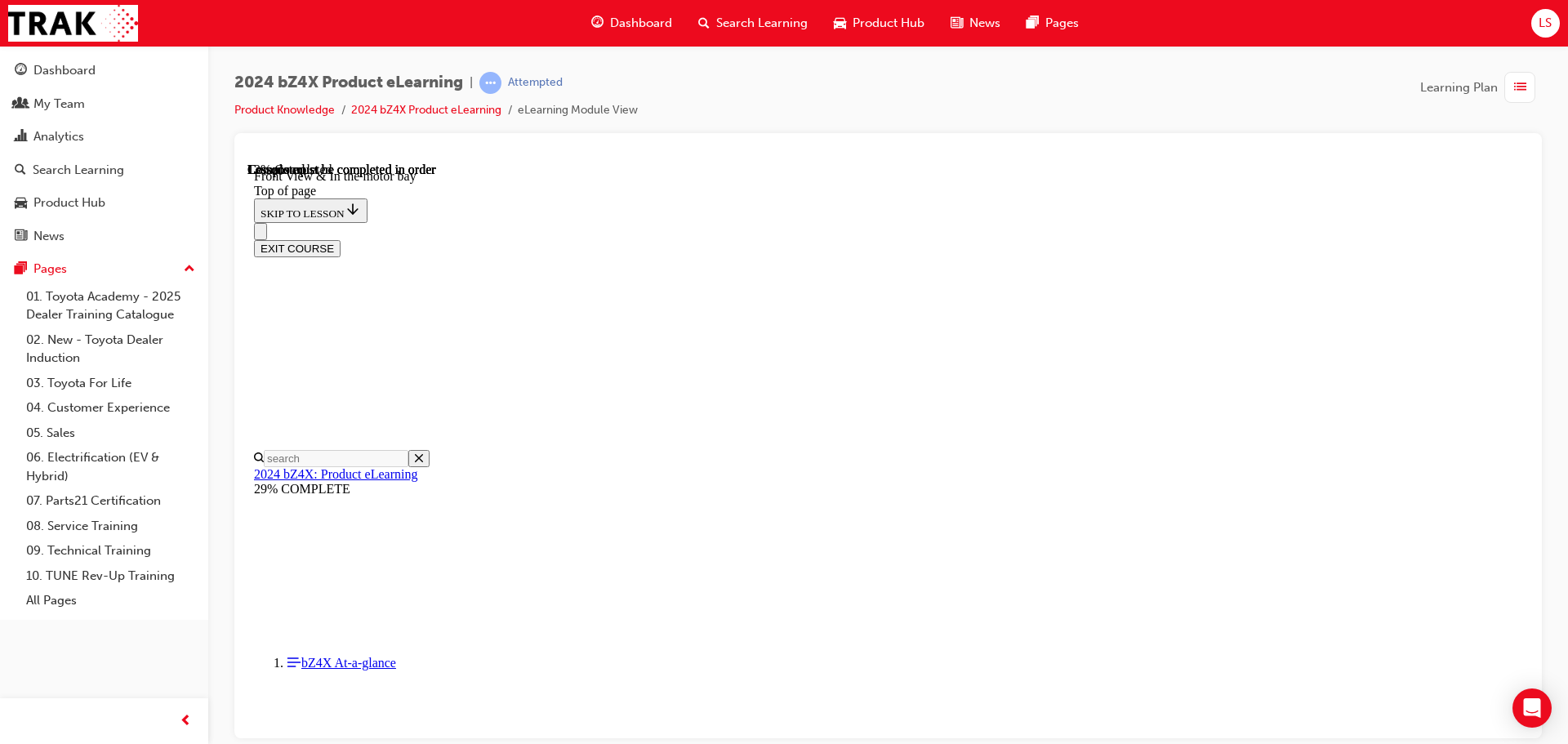
scroll to position [459, 0]
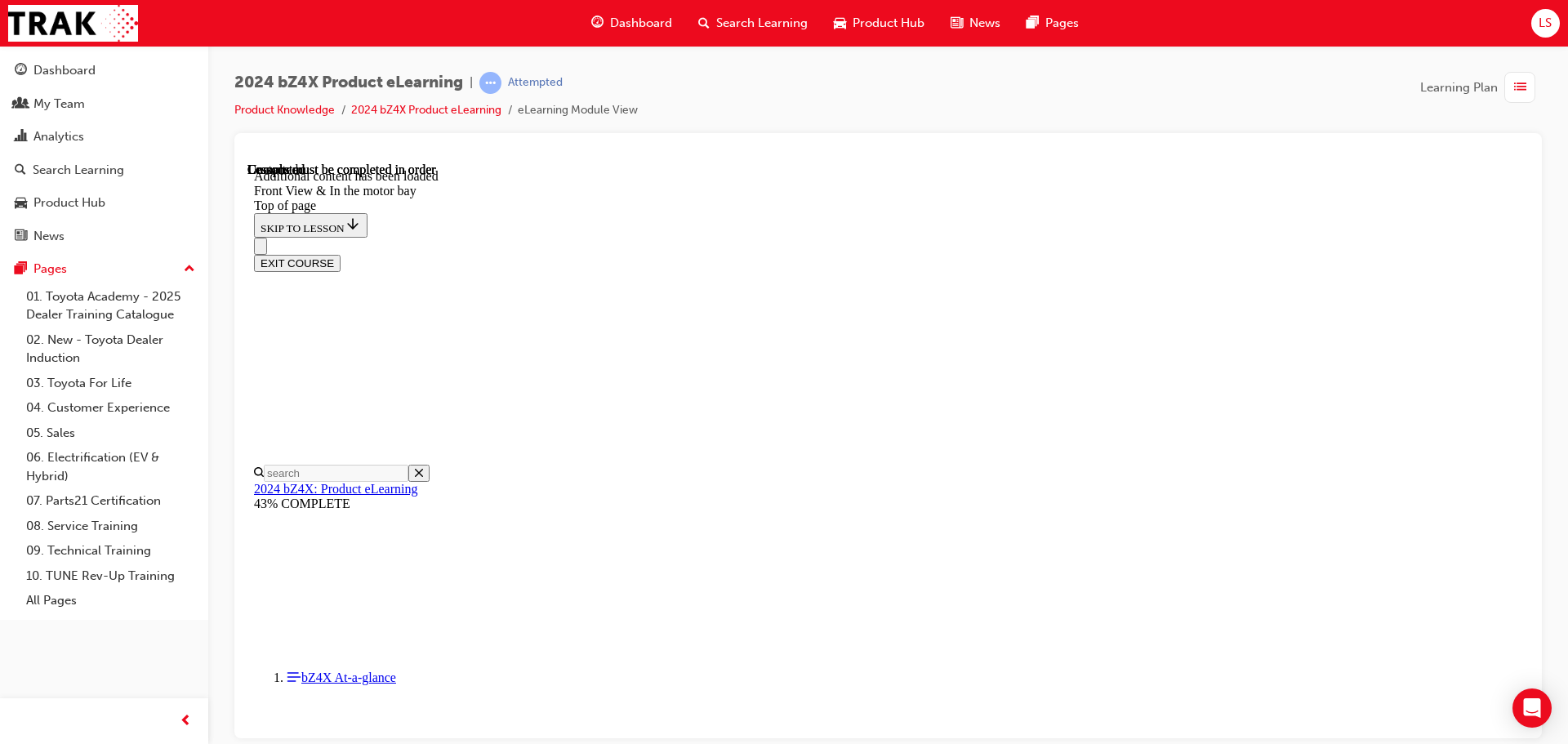
scroll to position [2852, 0]
drag, startPoint x: 835, startPoint y: 369, endPoint x: 884, endPoint y: 438, distance: 84.6
drag, startPoint x: 905, startPoint y: 362, endPoint x: 923, endPoint y: 357, distance: 18.7
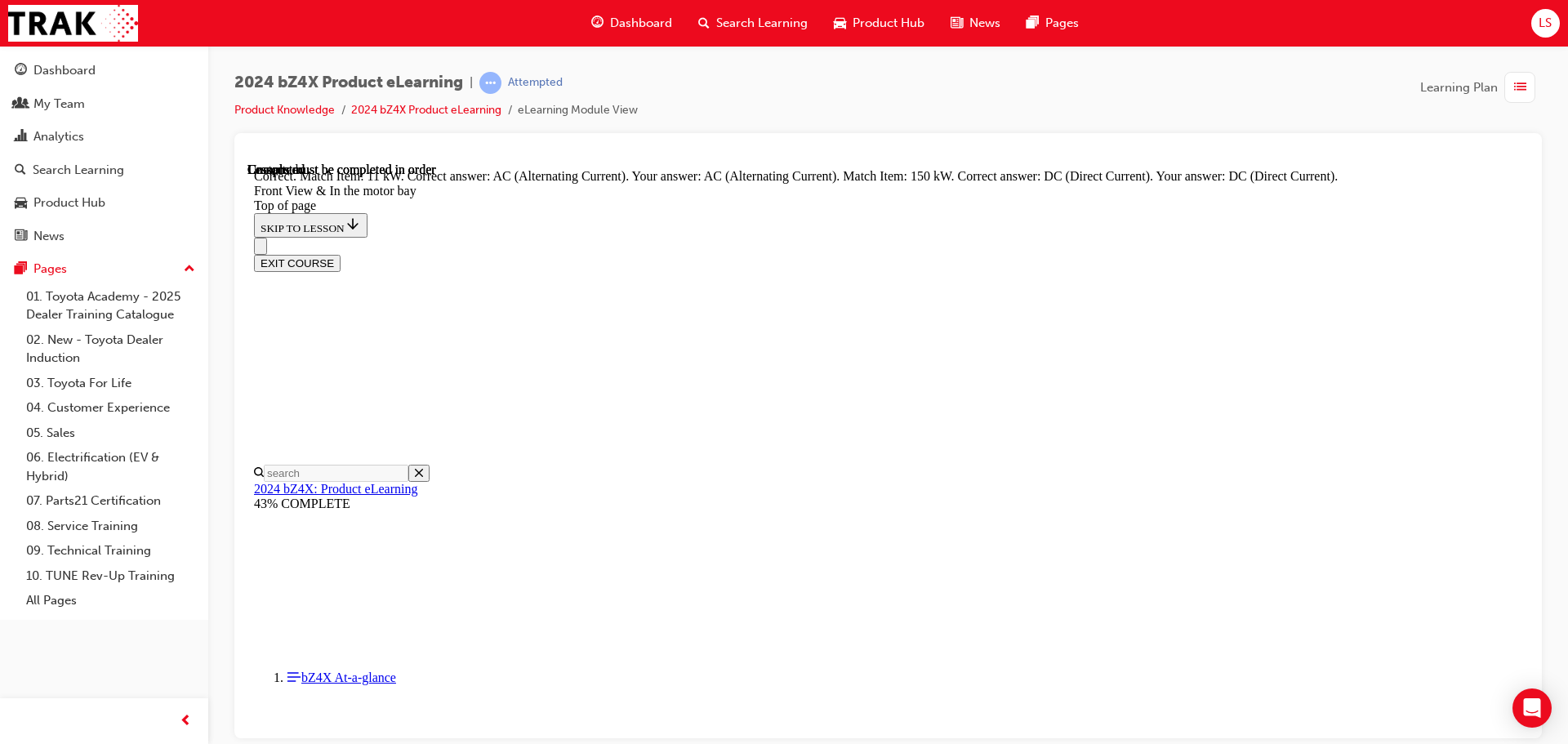
scroll to position [2960, 0]
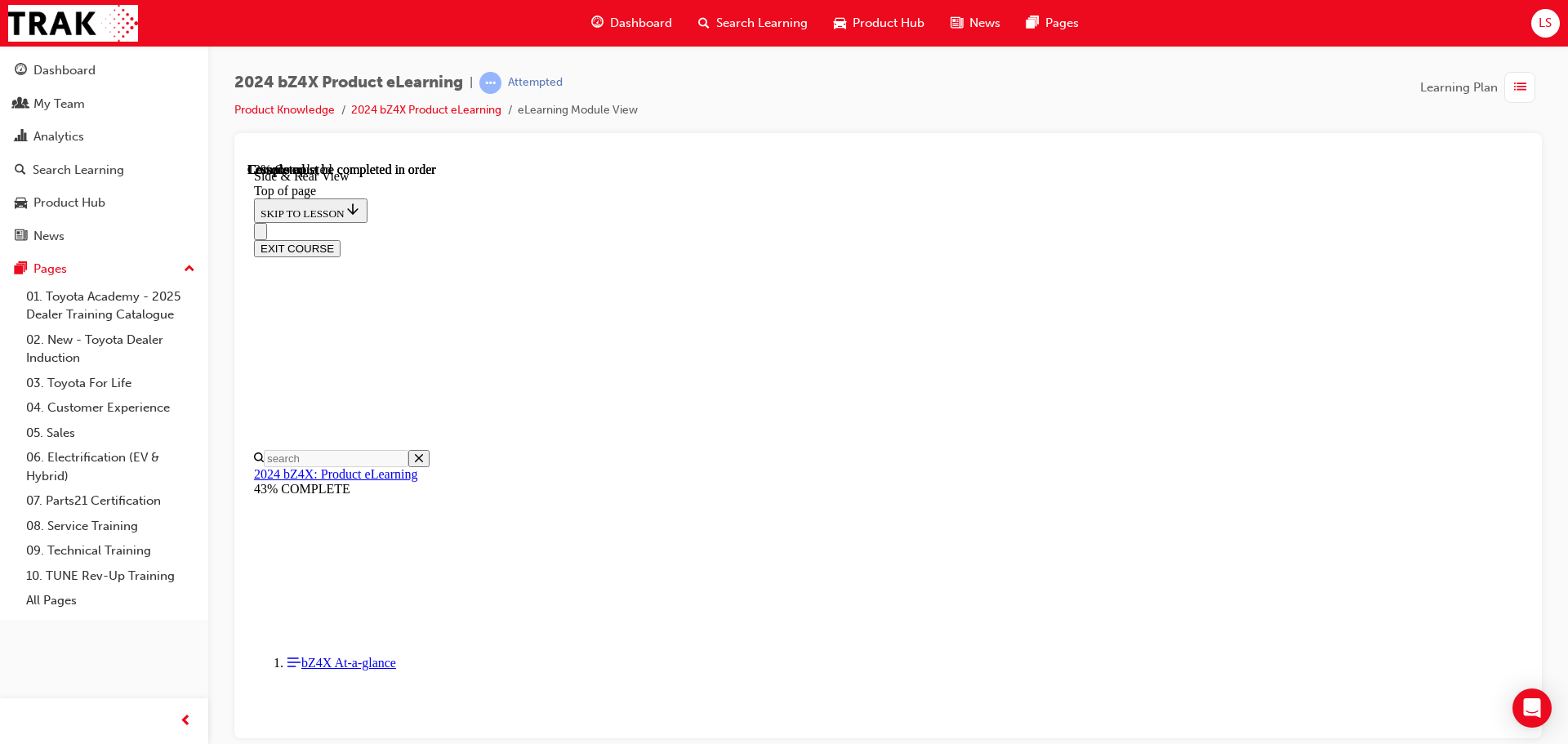
scroll to position [377, 0]
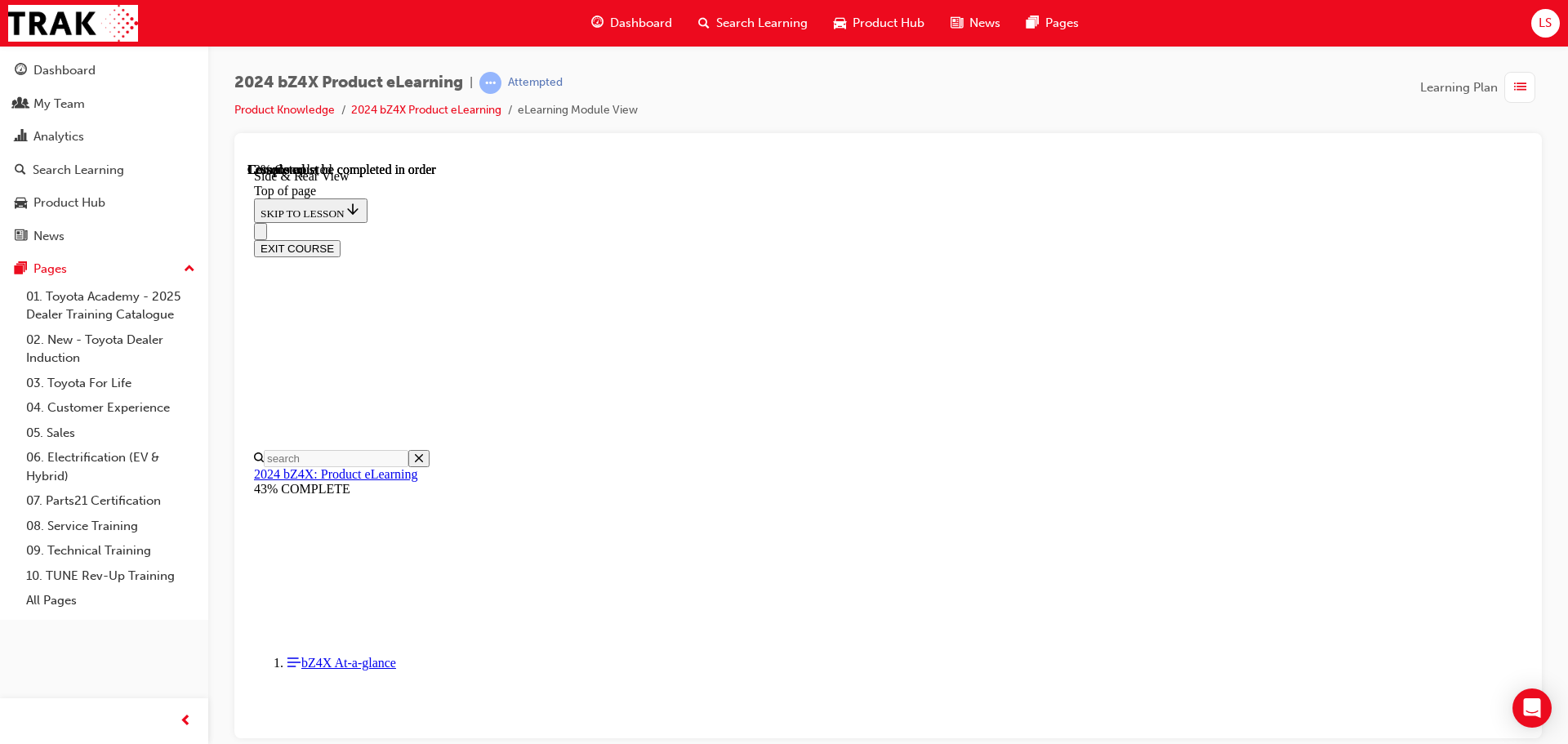
drag, startPoint x: 767, startPoint y: 531, endPoint x: 846, endPoint y: 527, distance: 79.1
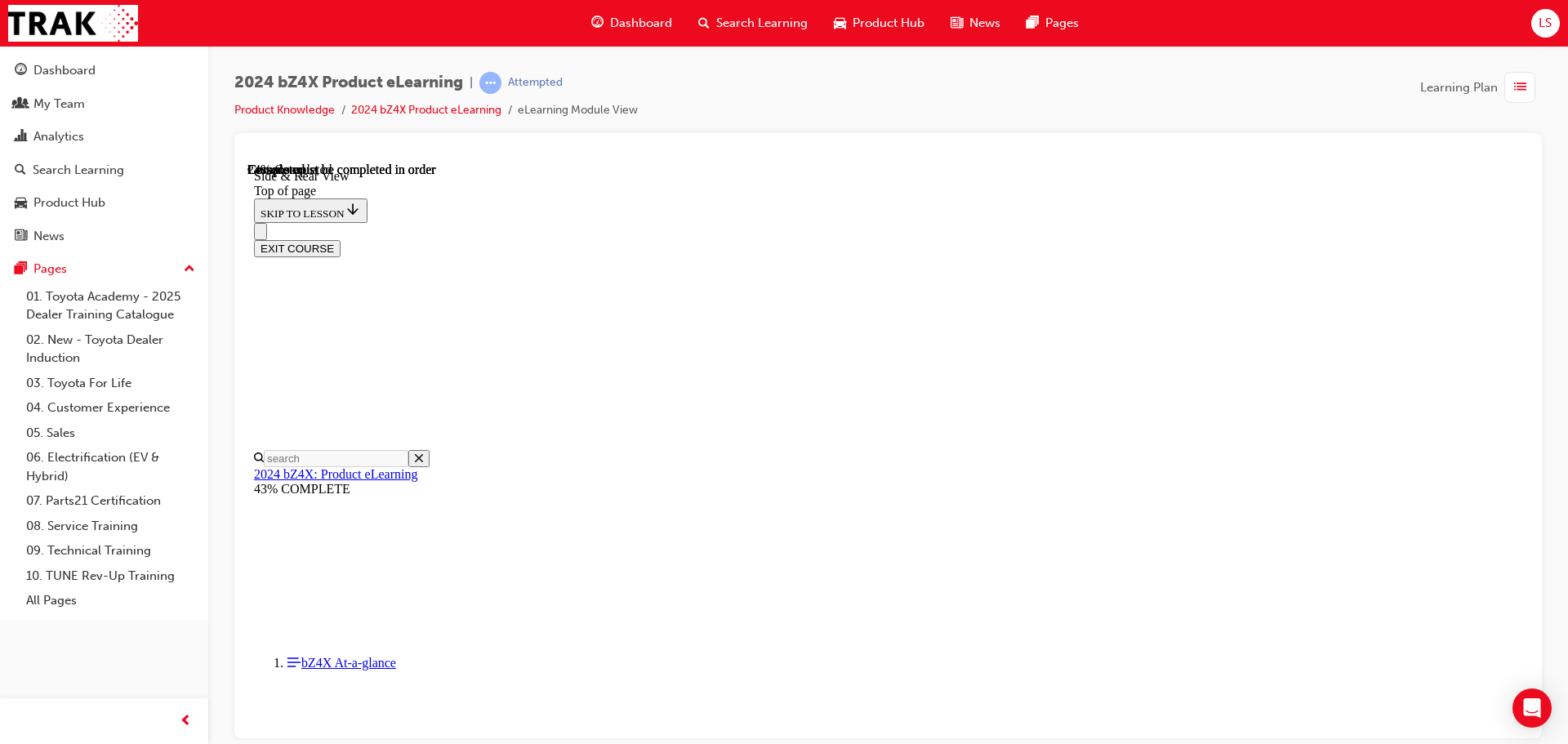
drag, startPoint x: 1009, startPoint y: 503, endPoint x: 1074, endPoint y: 508, distance: 65.2
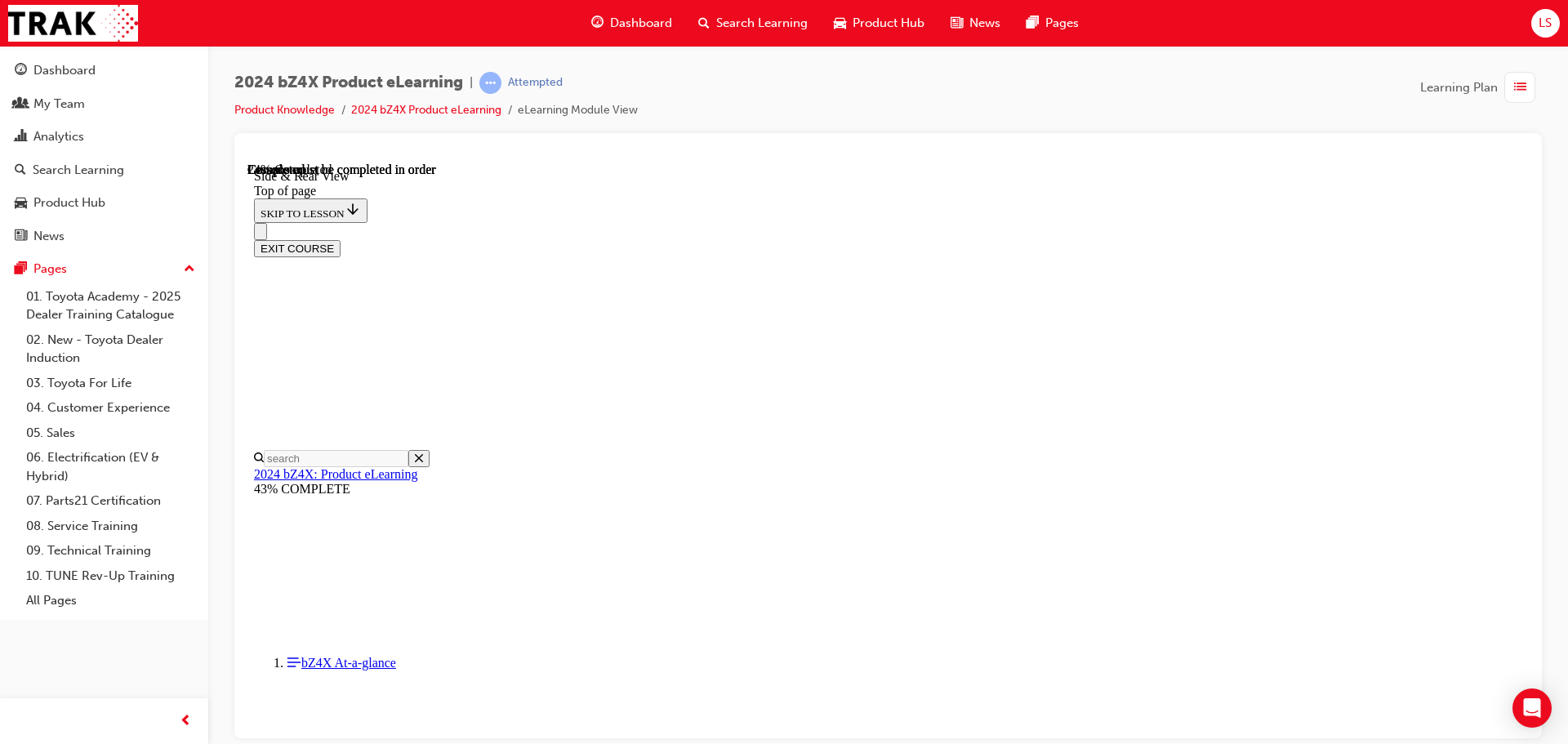
drag, startPoint x: 1132, startPoint y: 542, endPoint x: 1027, endPoint y: 550, distance: 105.3
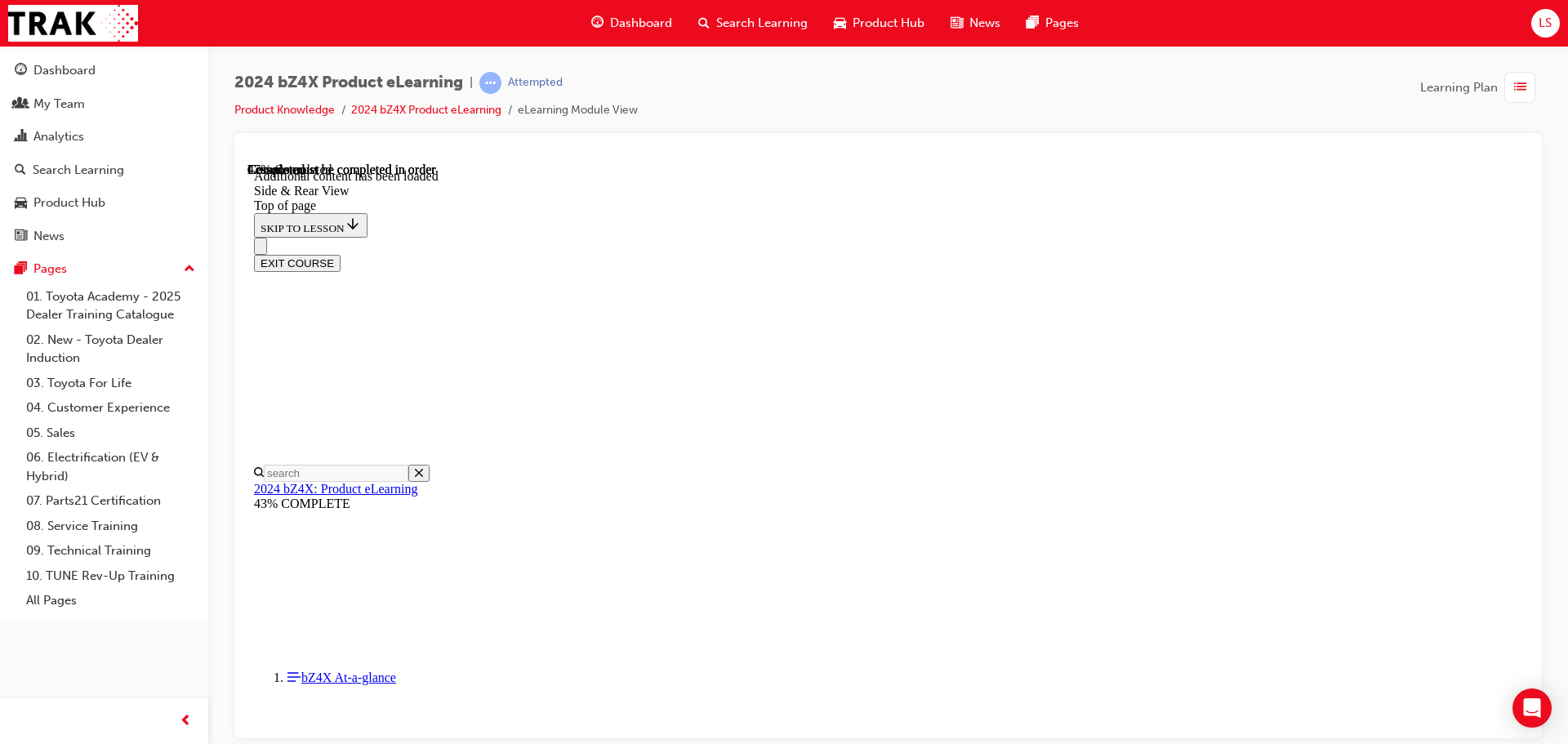
scroll to position [2728, 0]
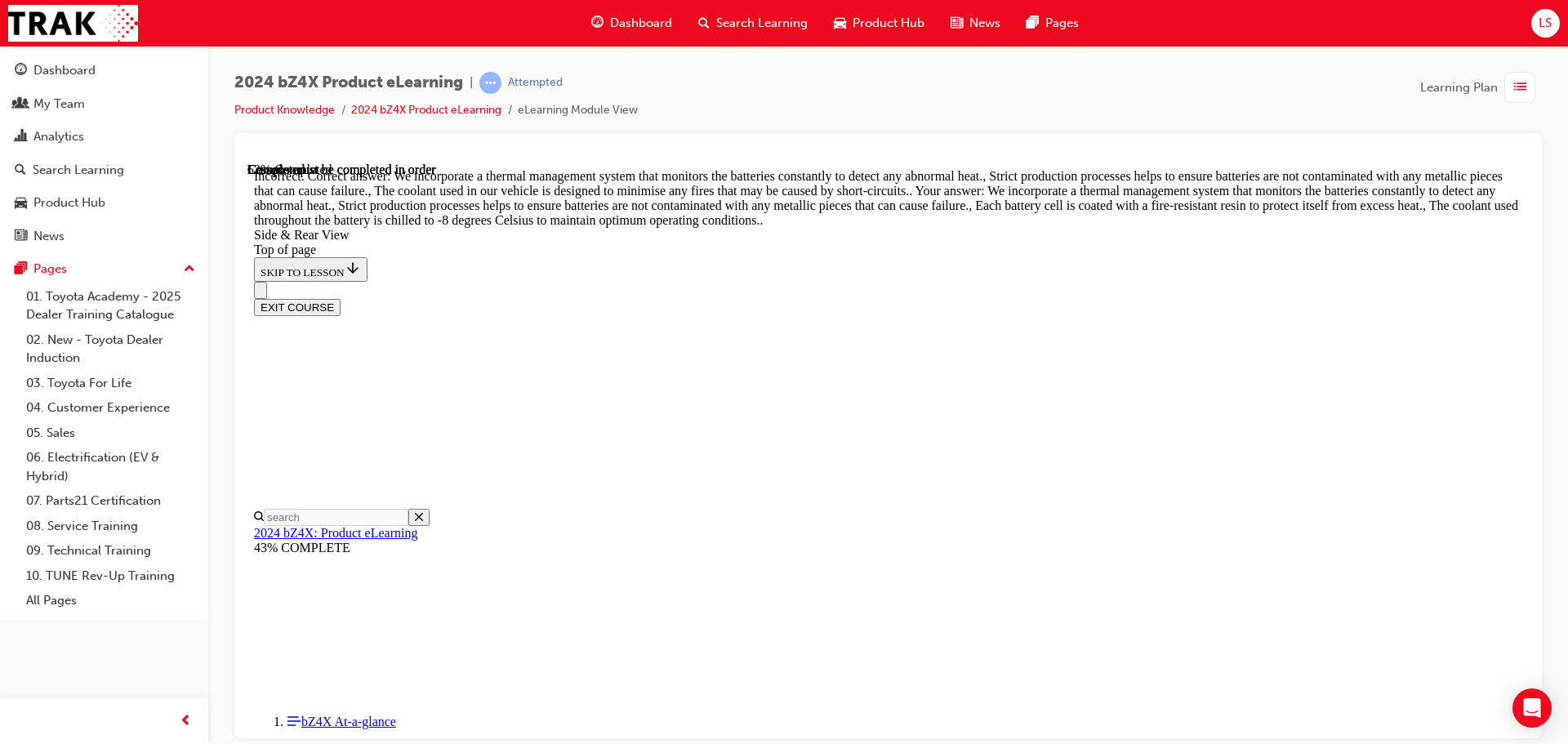
scroll to position [2973, 0]
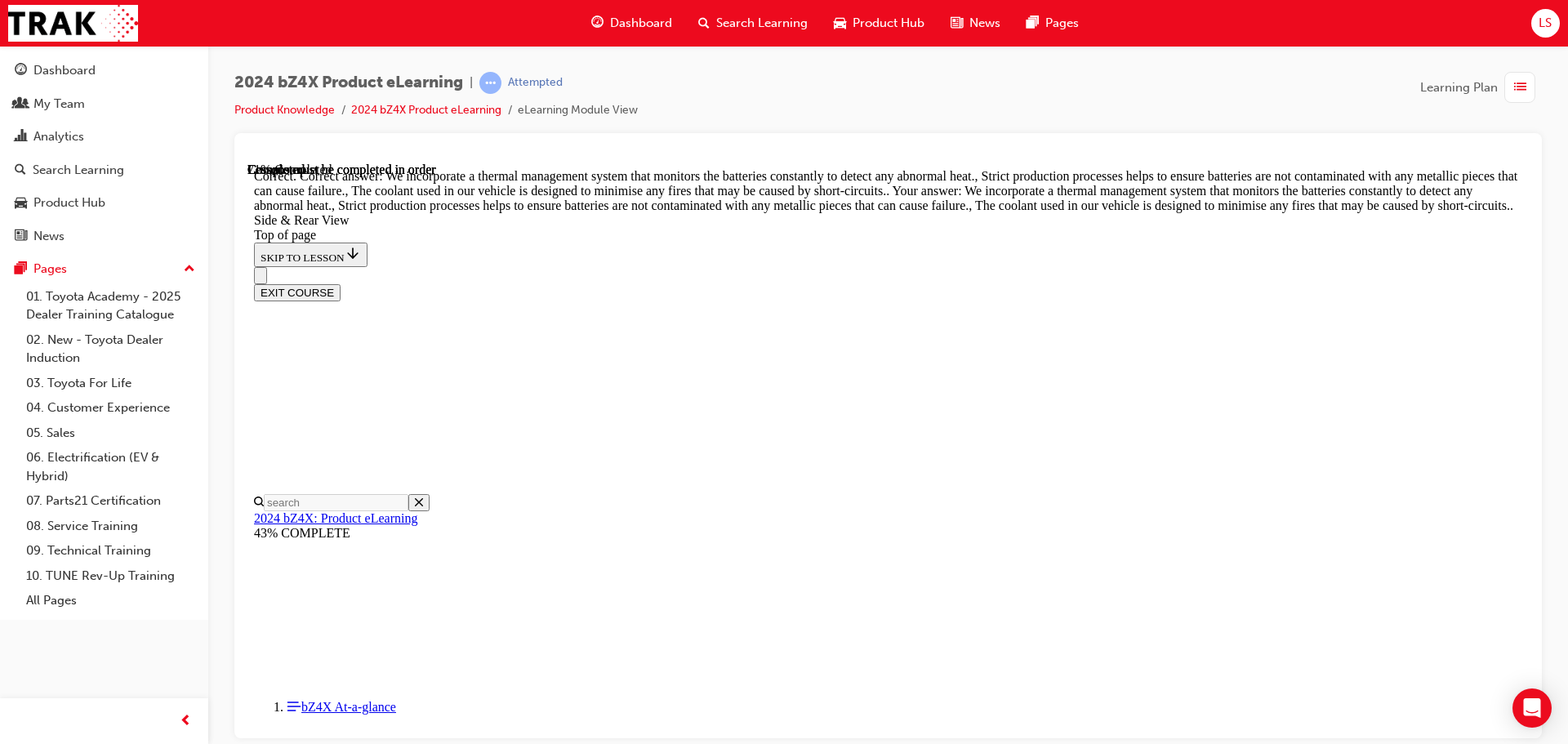
scroll to position [4222, 0]
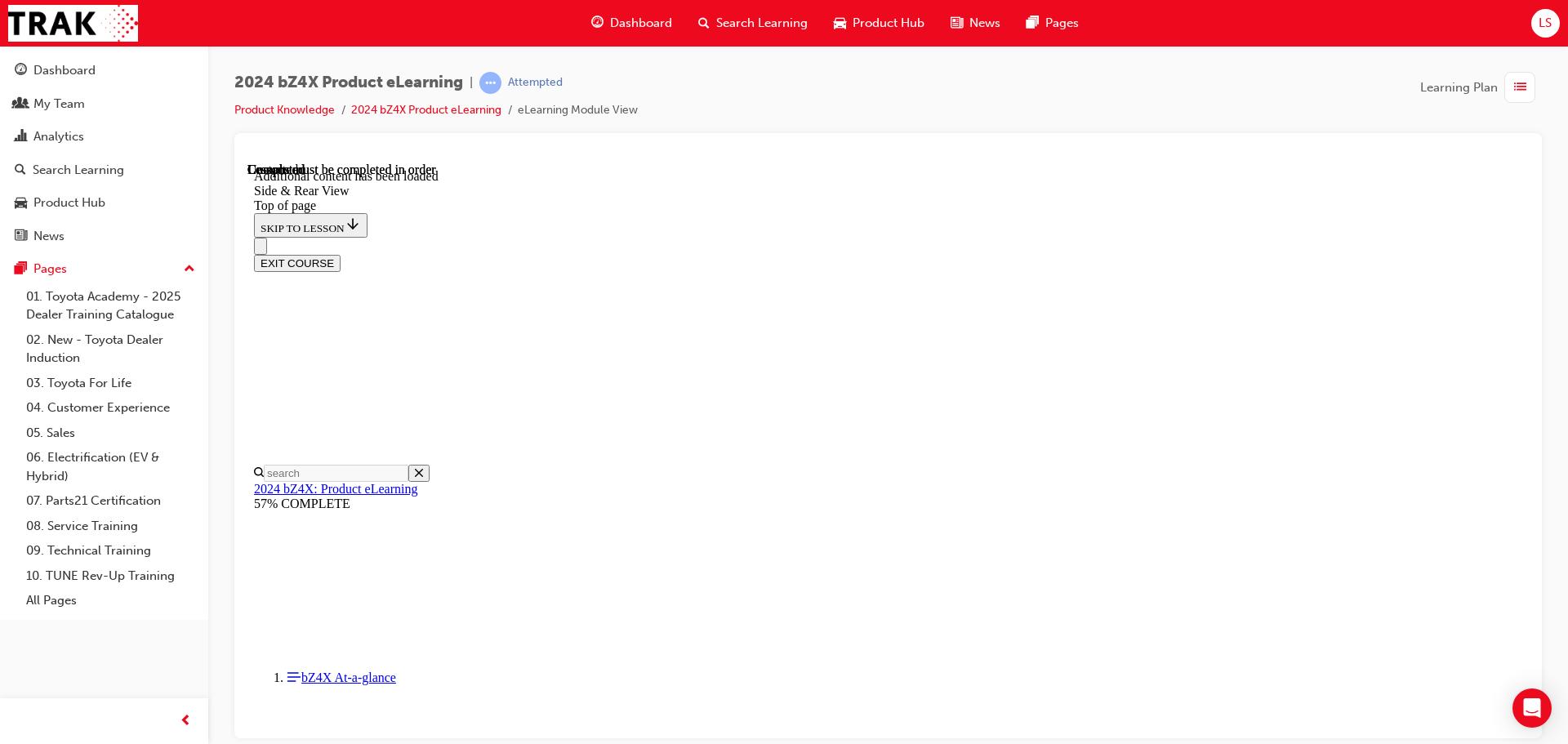
scroll to position [5390, 0]
drag, startPoint x: 997, startPoint y: 621, endPoint x: 952, endPoint y: 556, distance: 79.1
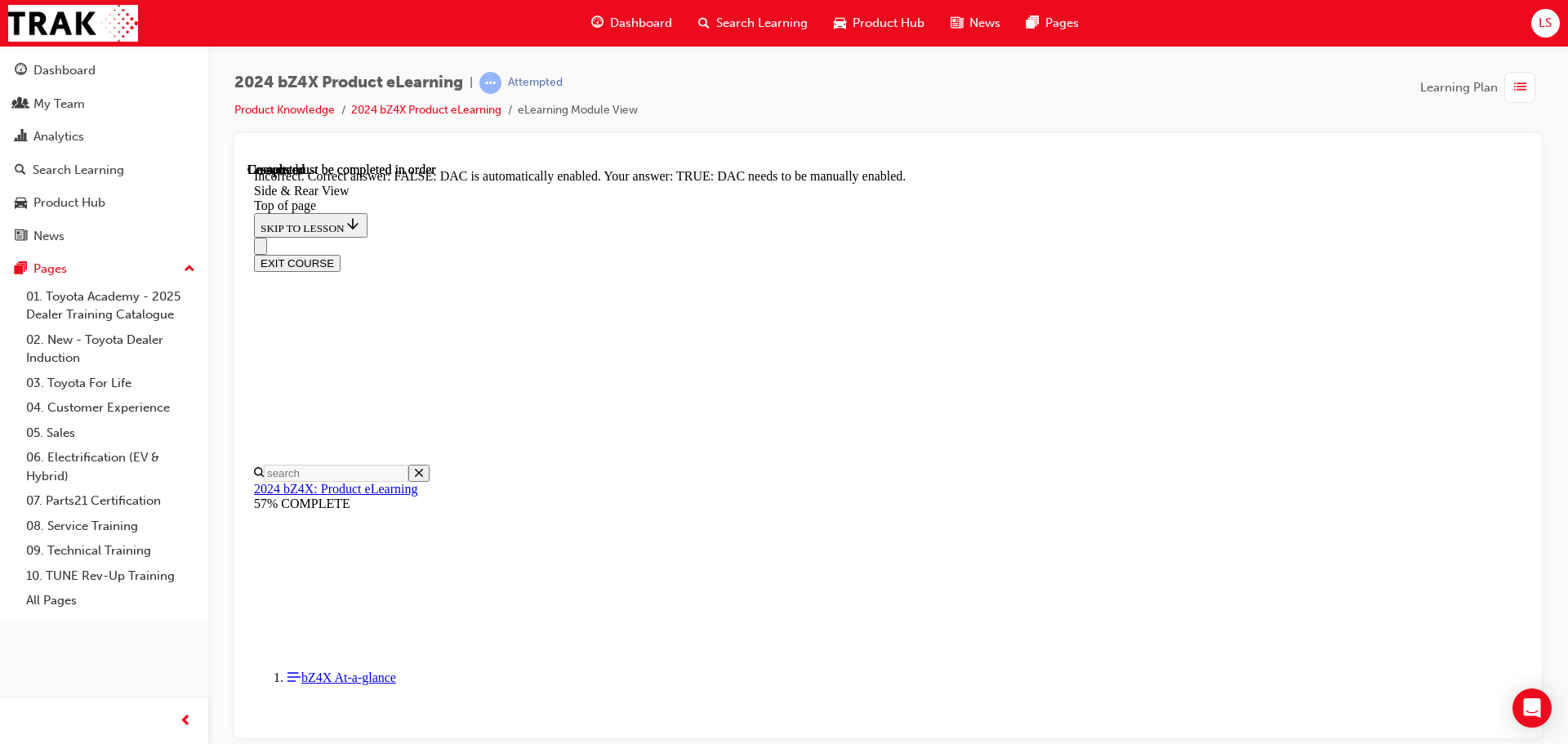
drag, startPoint x: 997, startPoint y: 710, endPoint x: 1000, endPoint y: 700, distance: 10.4
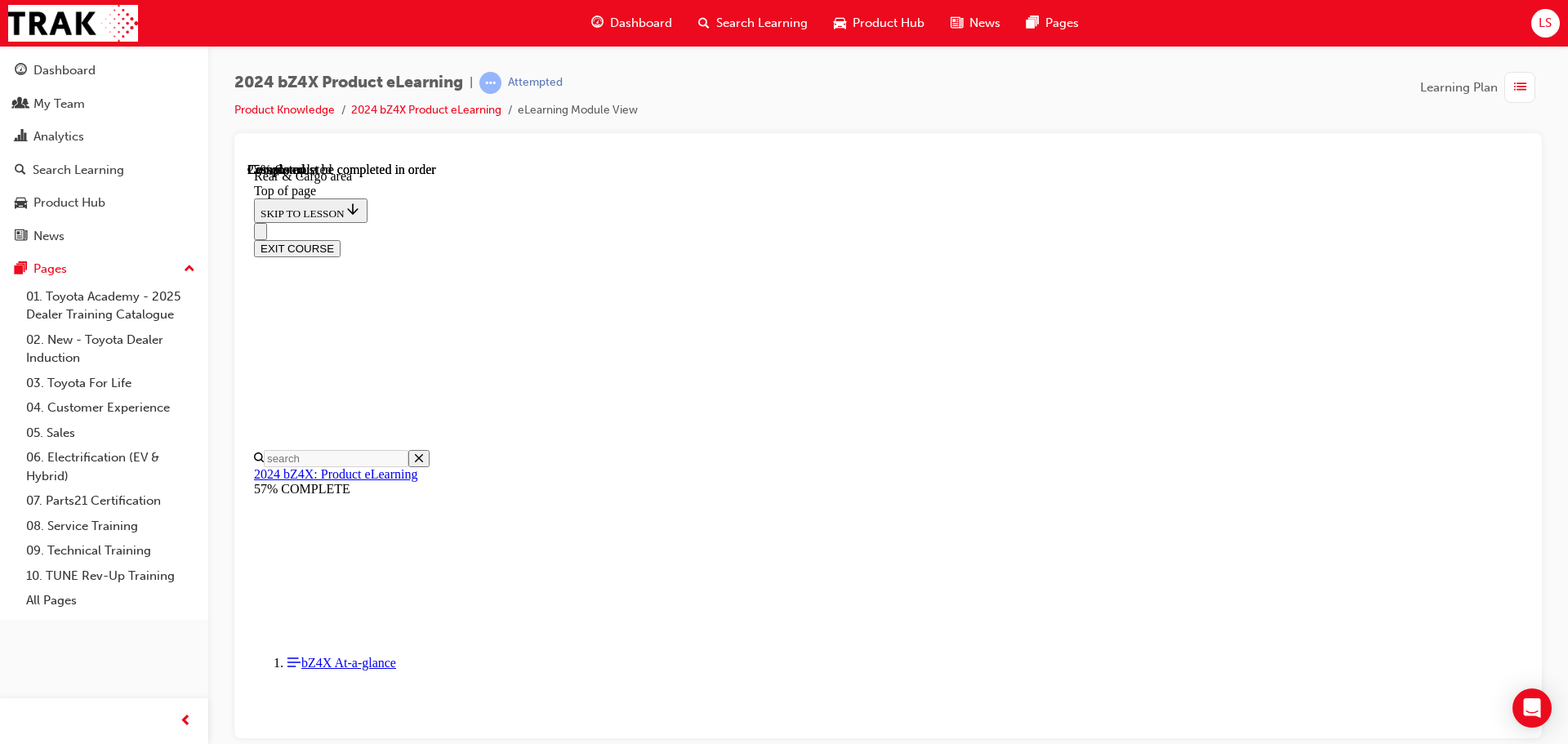
scroll to position [459, 0]
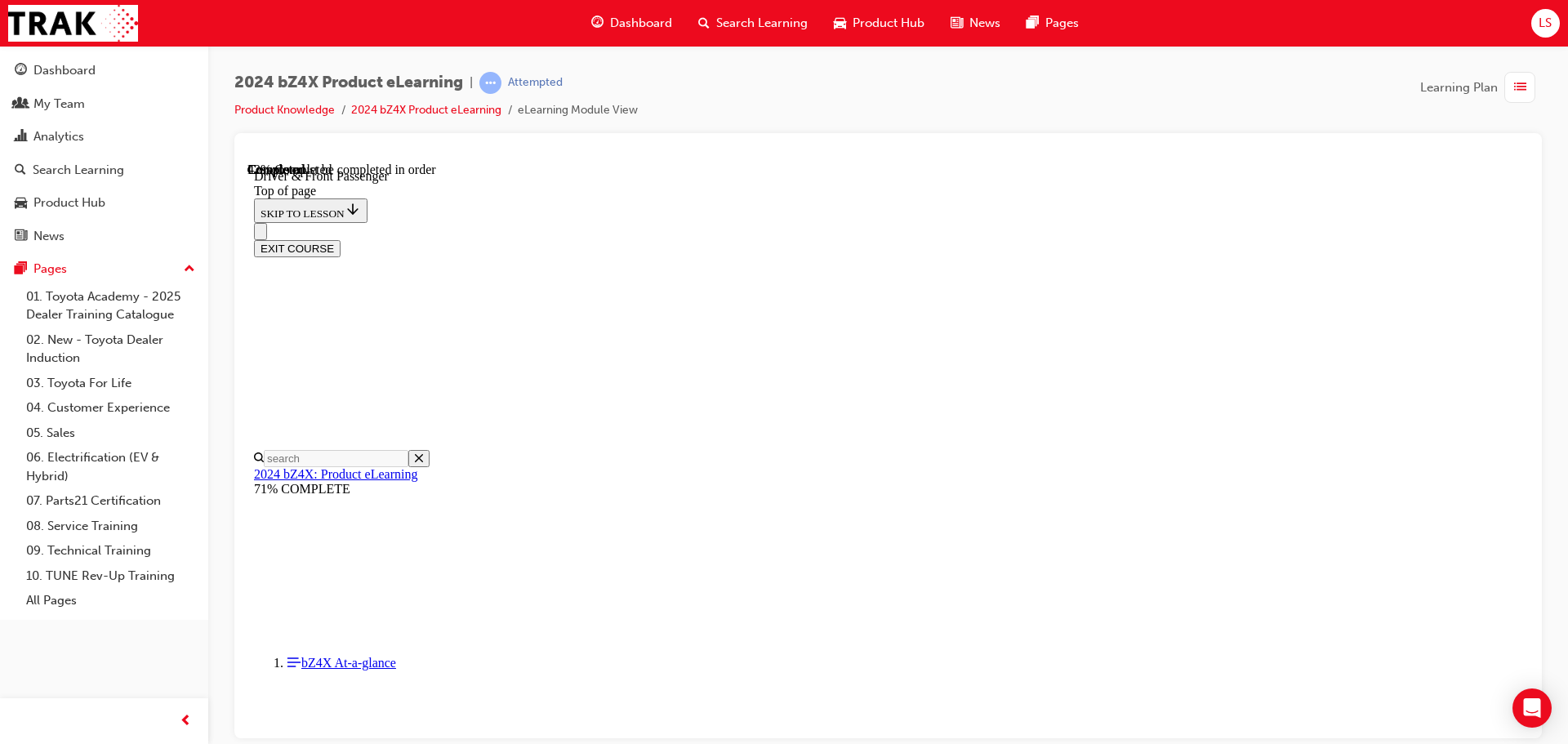
scroll to position [2352, 0]
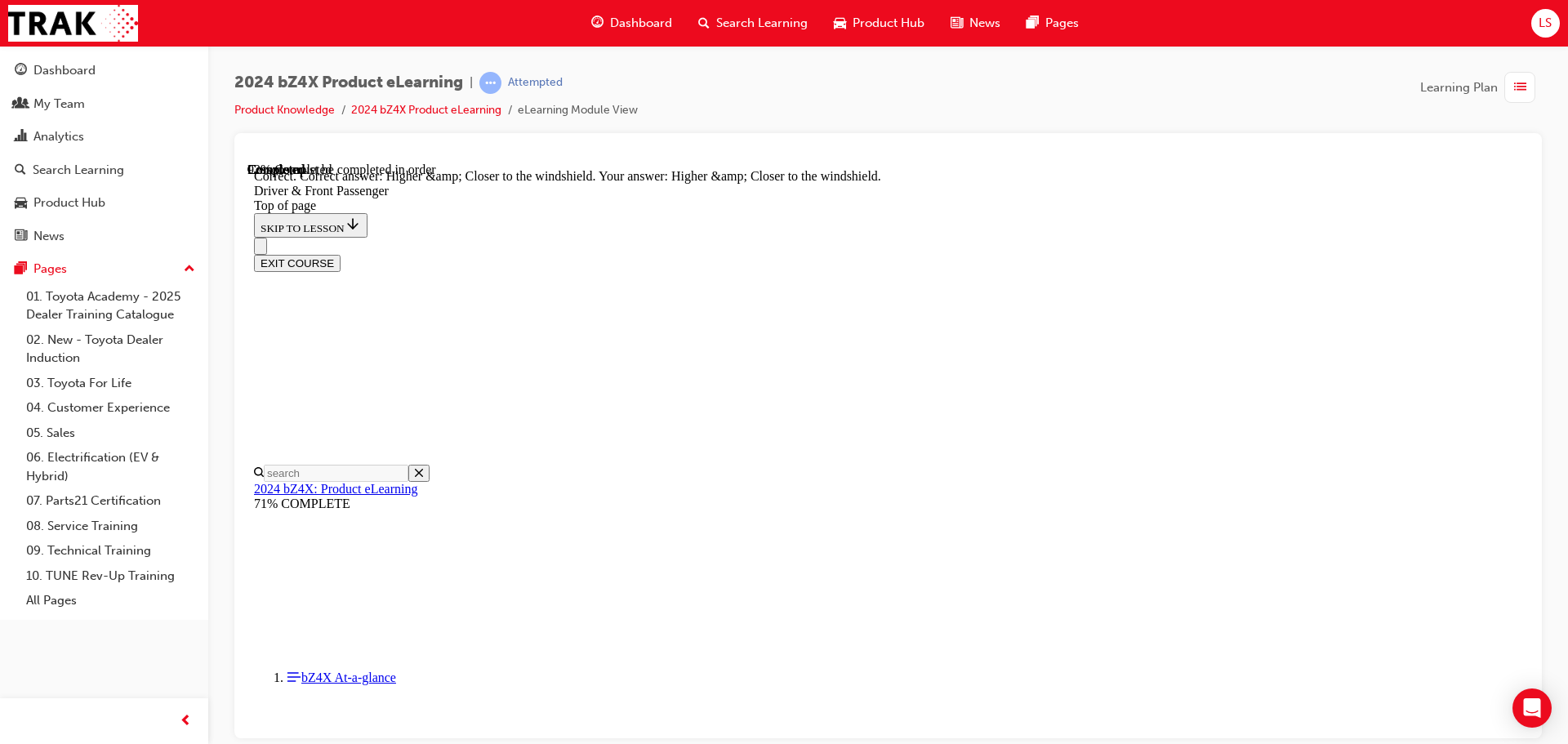
scroll to position [4102, 0]
drag, startPoint x: 1052, startPoint y: 613, endPoint x: 1059, endPoint y: 586, distance: 27.9
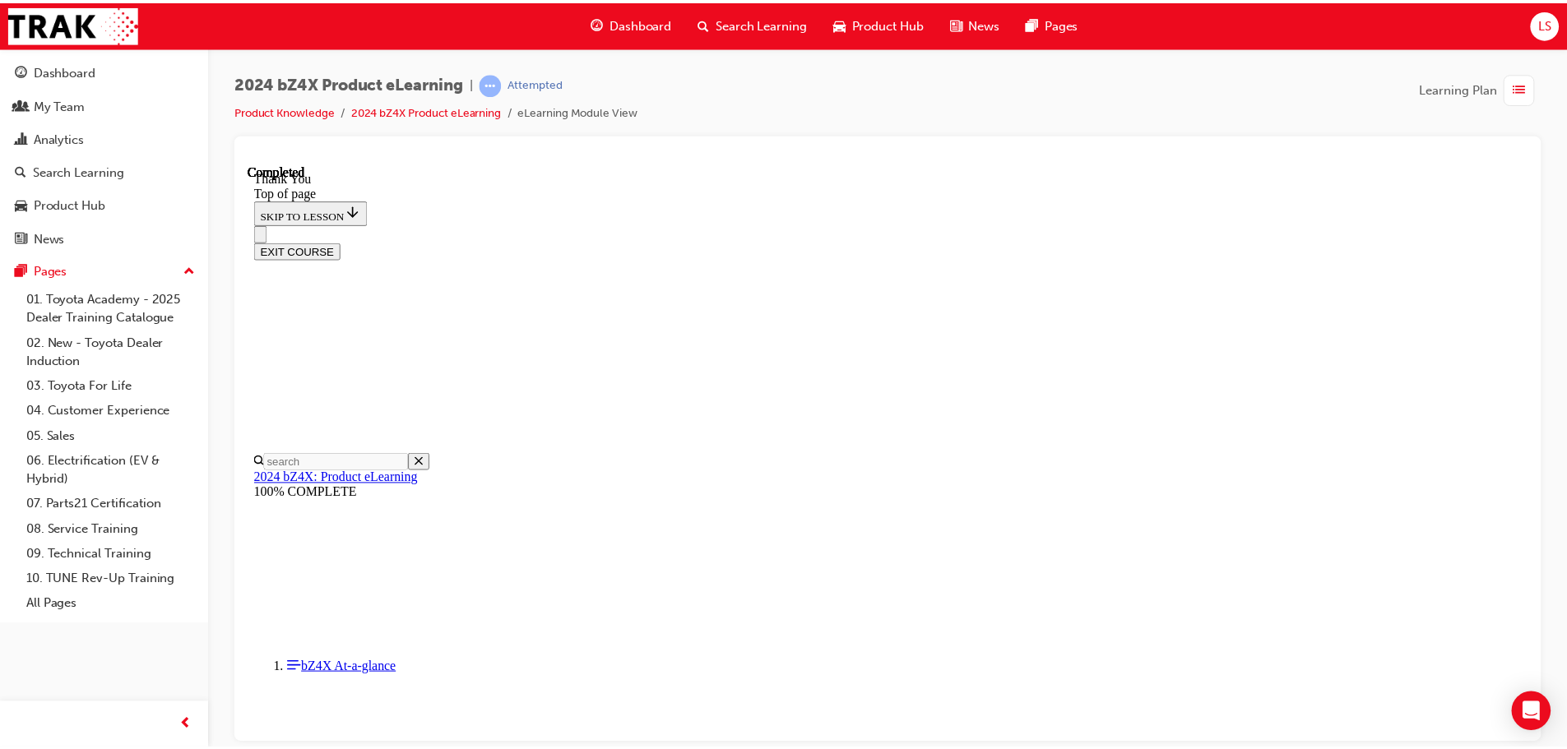
scroll to position [688, 0]
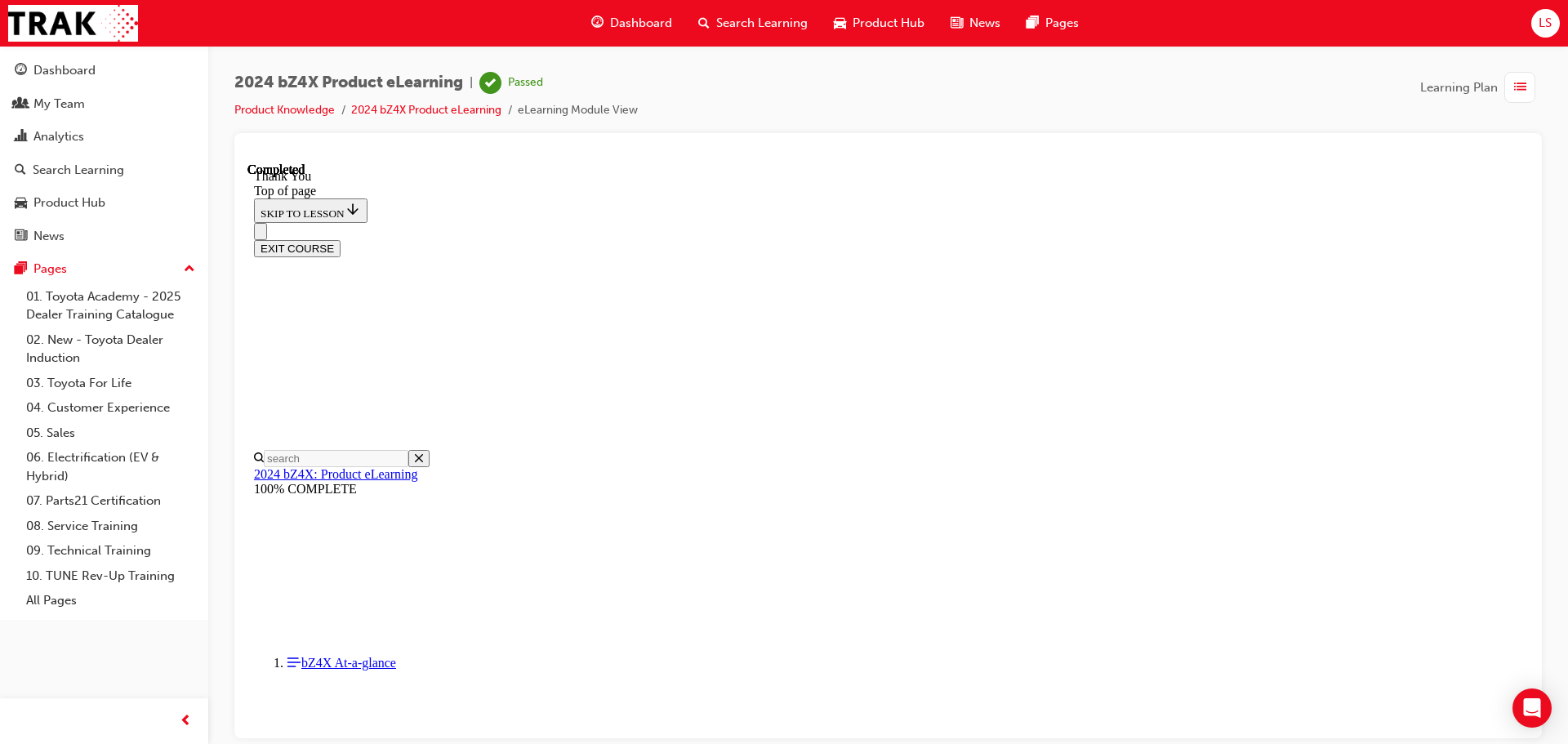
click at [637, 25] on span "Dashboard" at bounding box center [641, 23] width 63 height 19
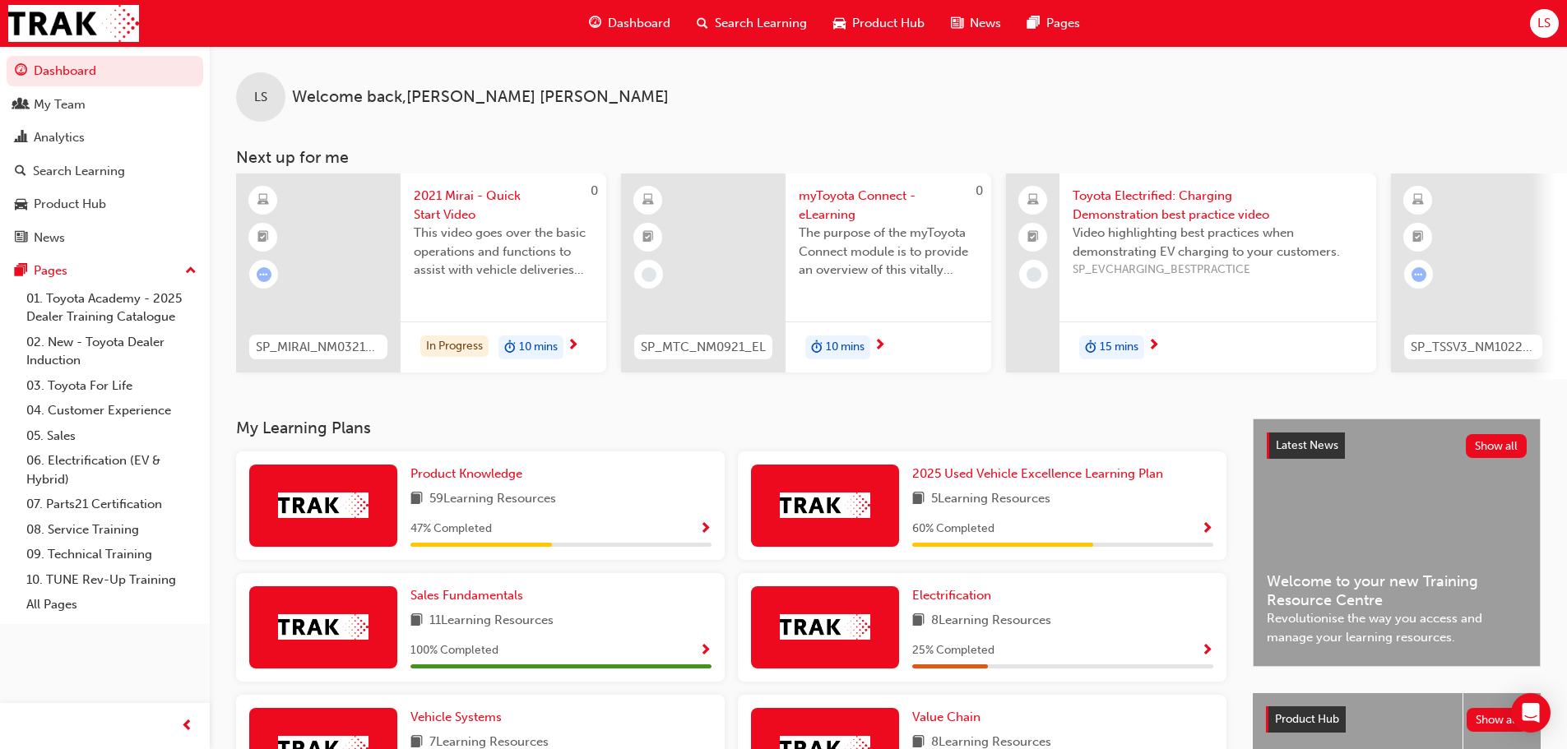
click at [703, 529] on span "Show Progress" at bounding box center [705, 529] width 12 height 15
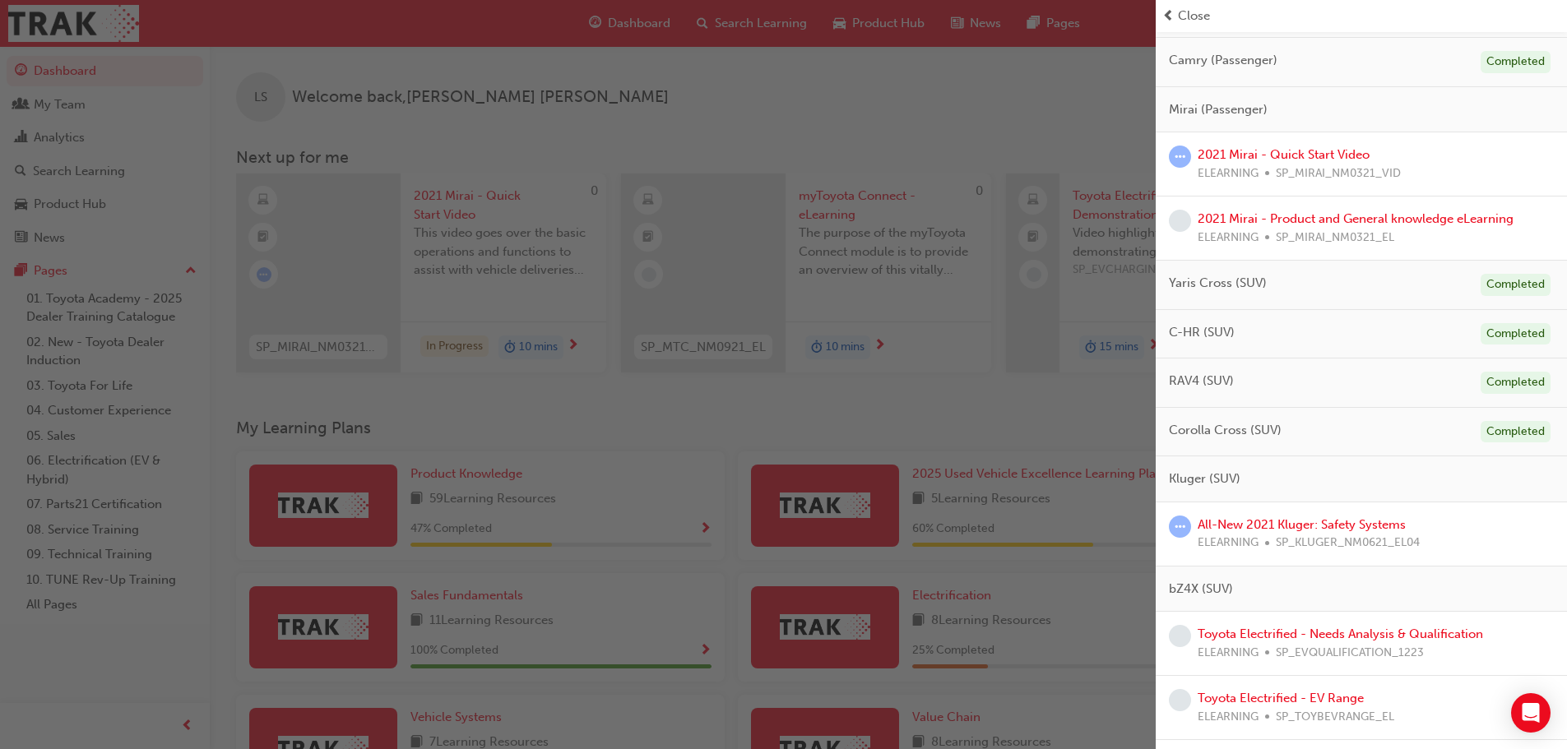
scroll to position [247, 0]
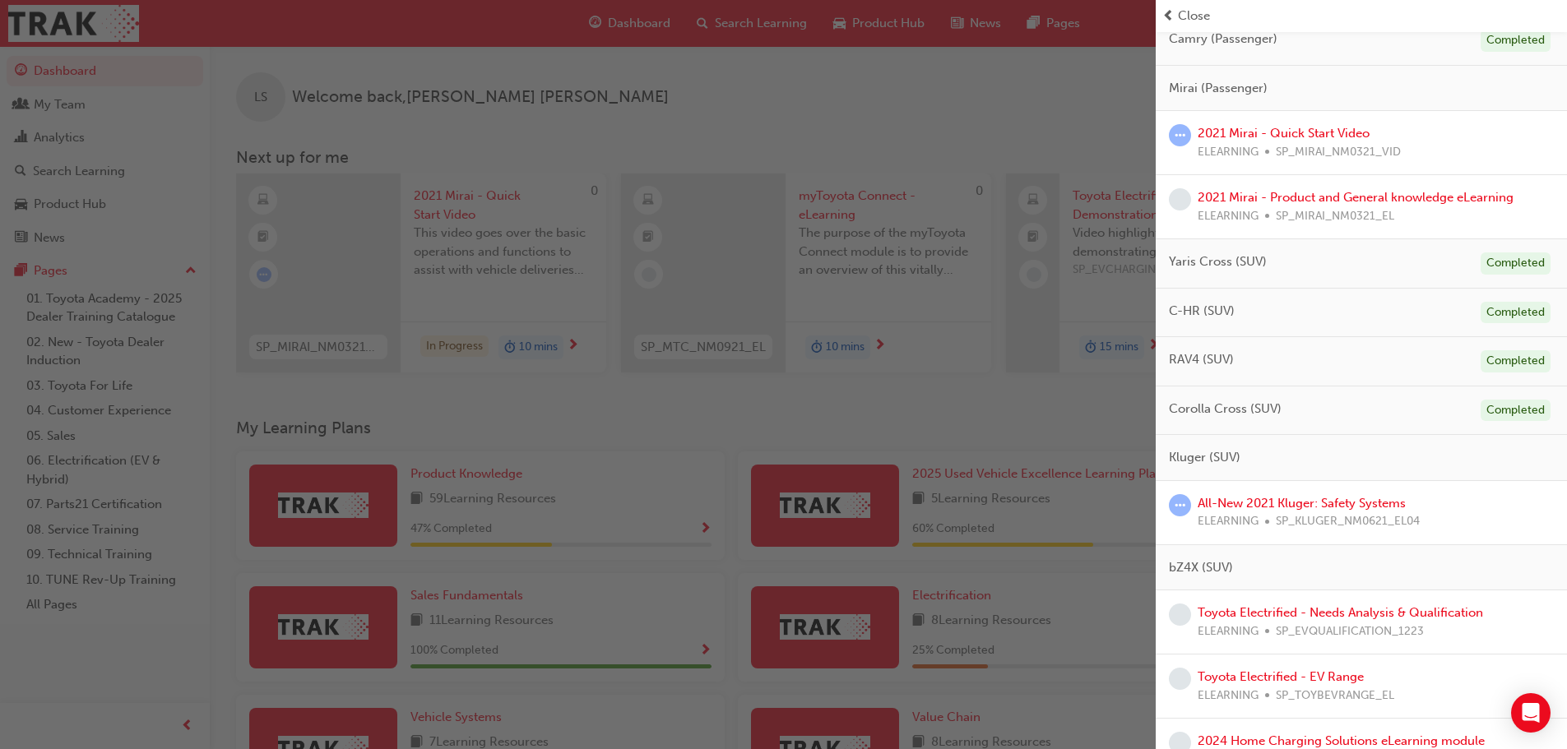
click at [1005, 429] on div "button" at bounding box center [578, 374] width 1156 height 749
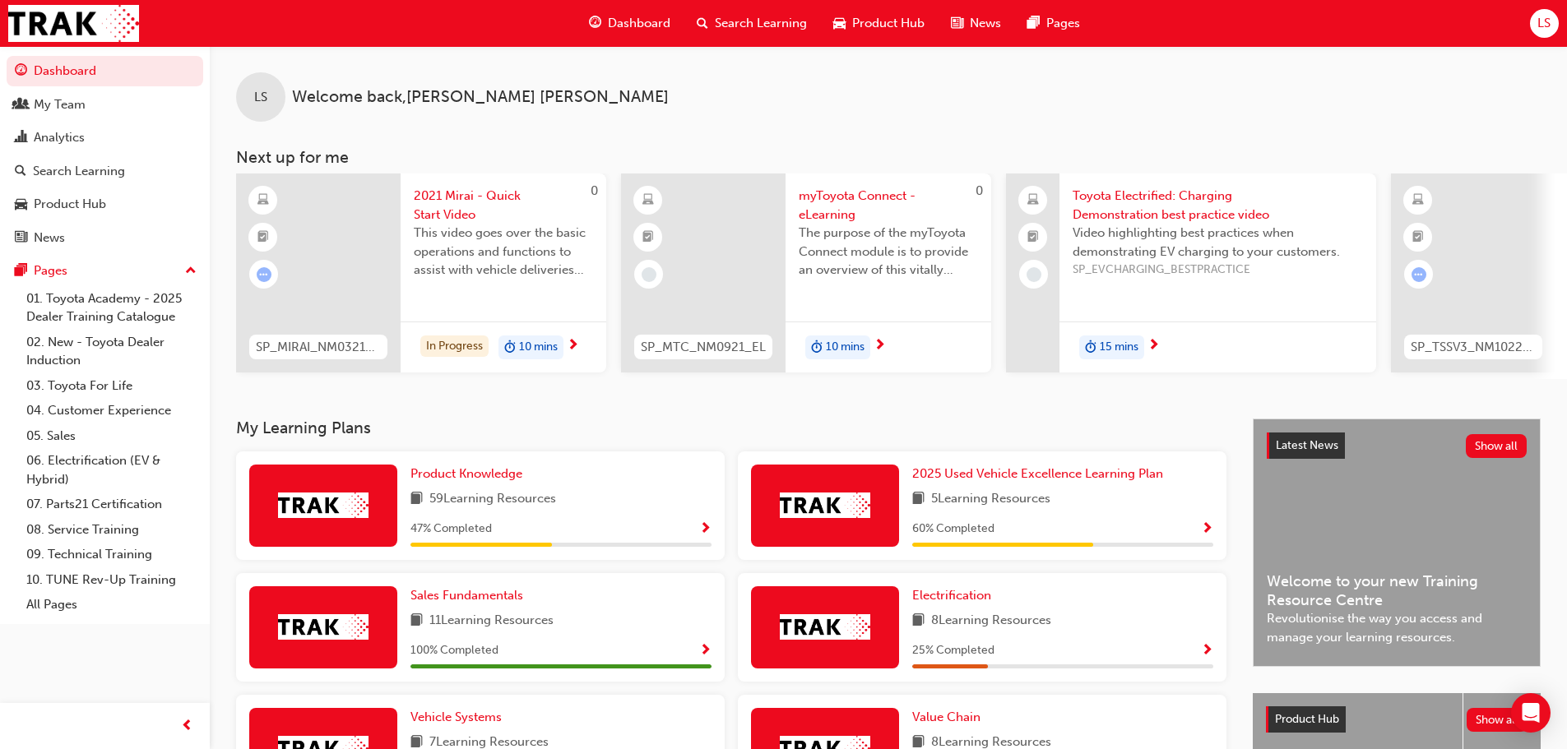
scroll to position [82, 0]
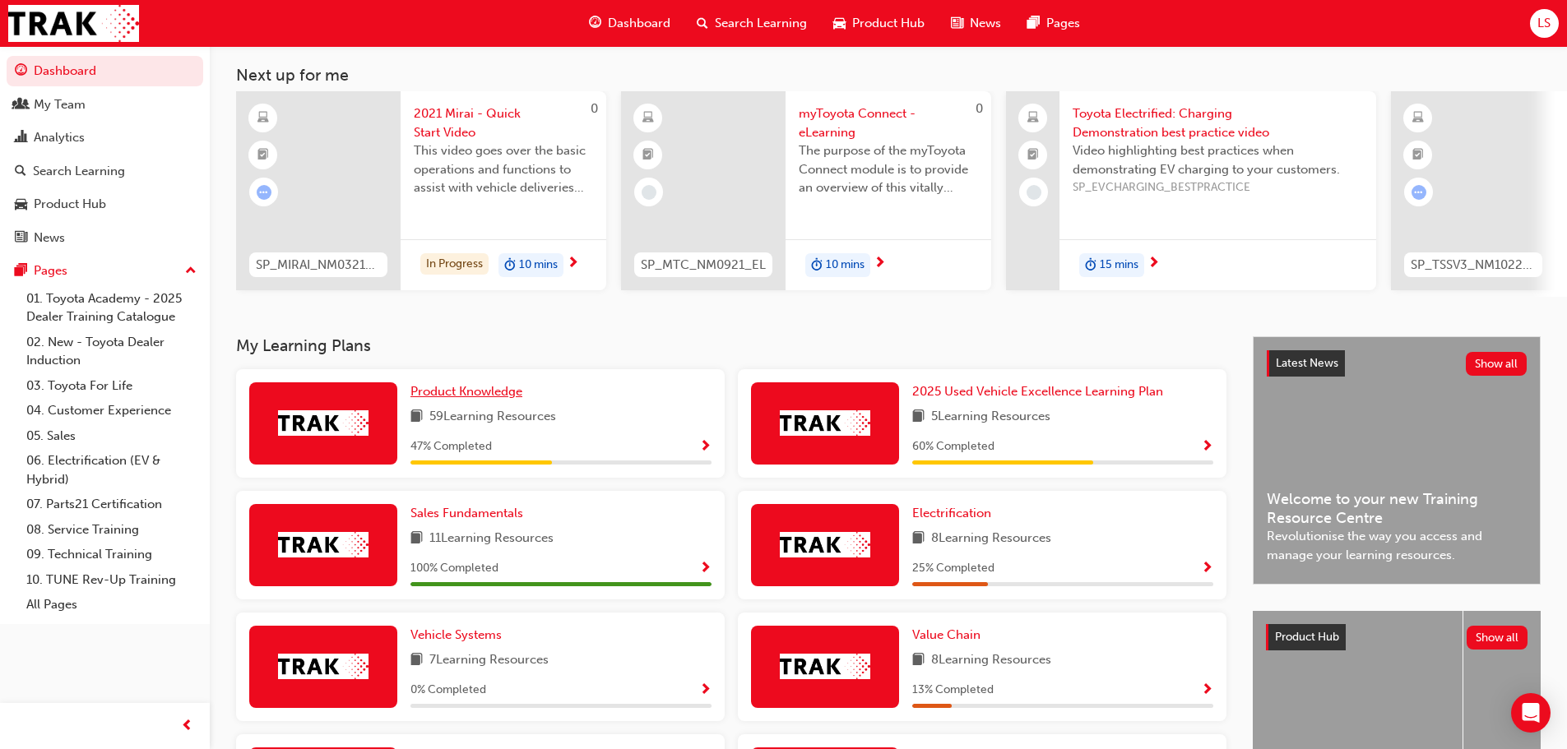
click at [498, 399] on span "Product Knowledge" at bounding box center [466, 391] width 112 height 15
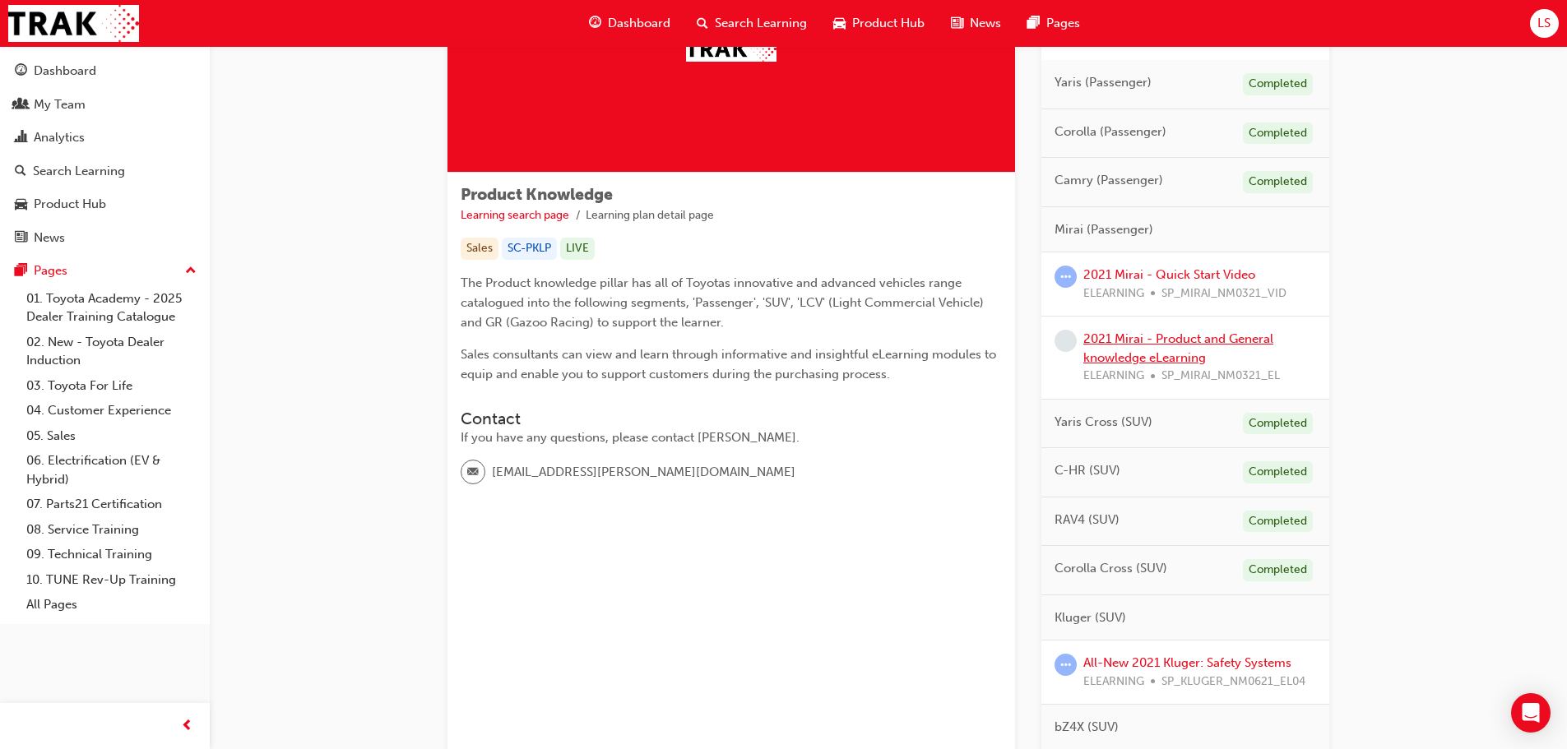
scroll to position [247, 0]
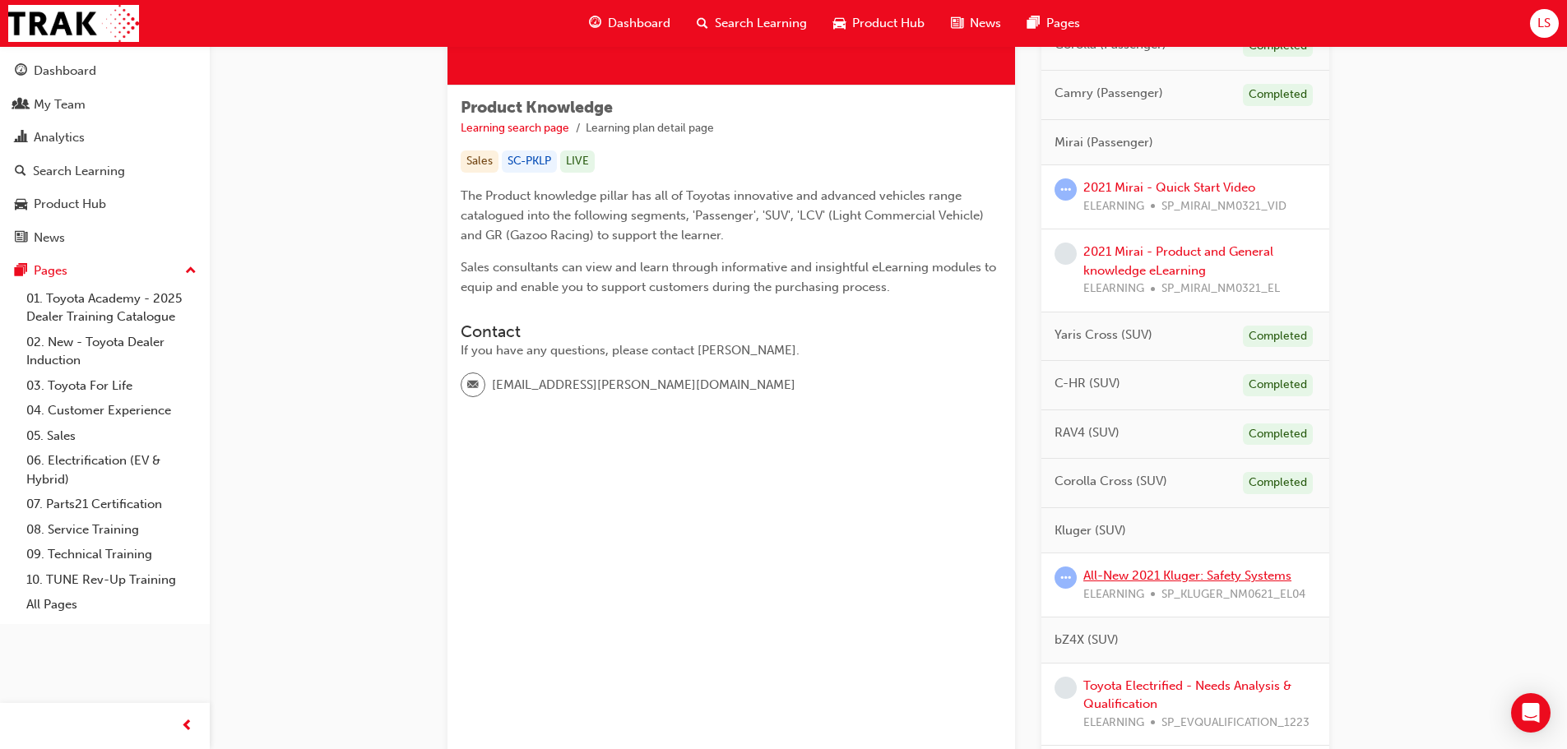
click at [1134, 571] on link "All-New 2021 Kluger: Safety Systems" at bounding box center [1187, 575] width 208 height 15
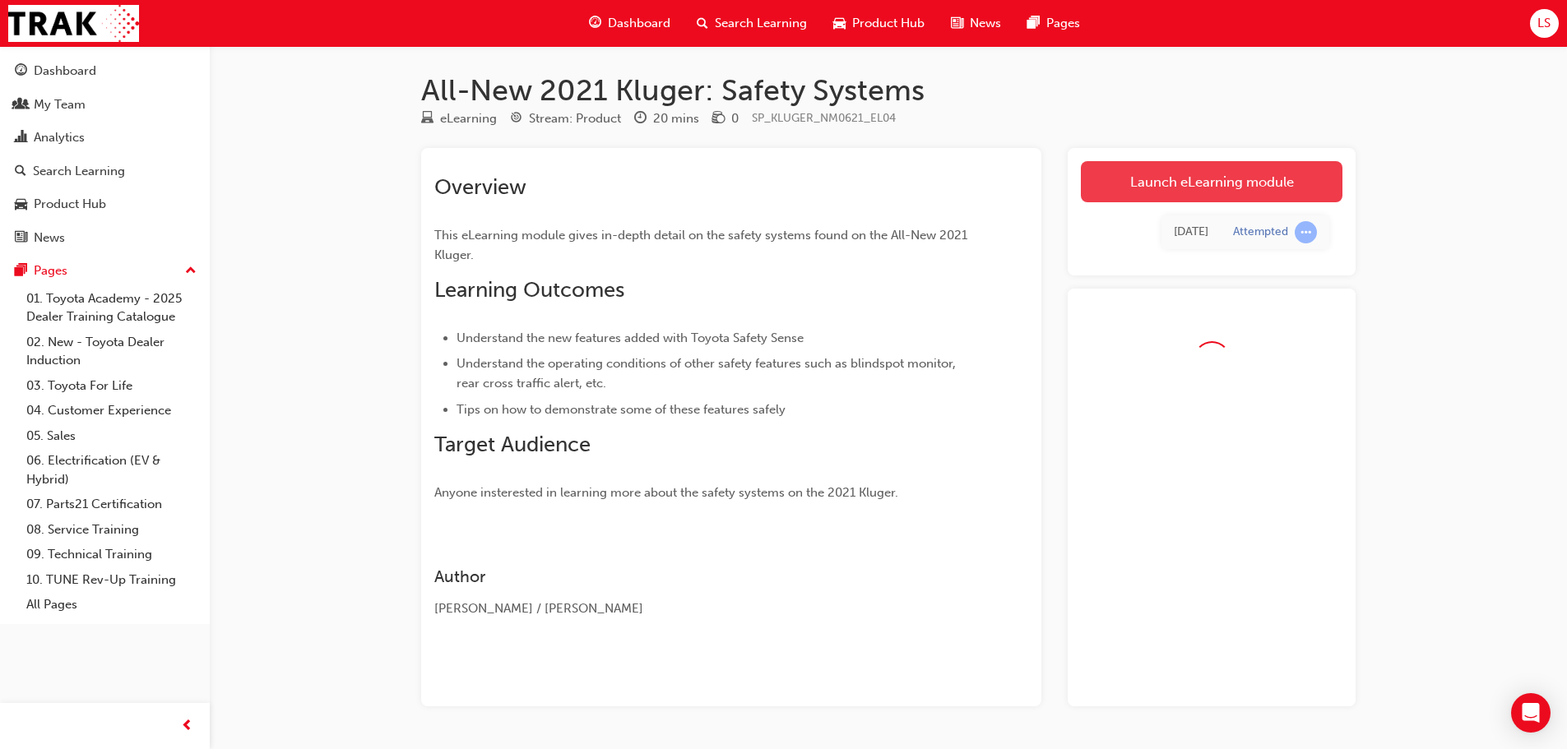
click at [1200, 184] on link "Launch eLearning module" at bounding box center [1212, 181] width 262 height 41
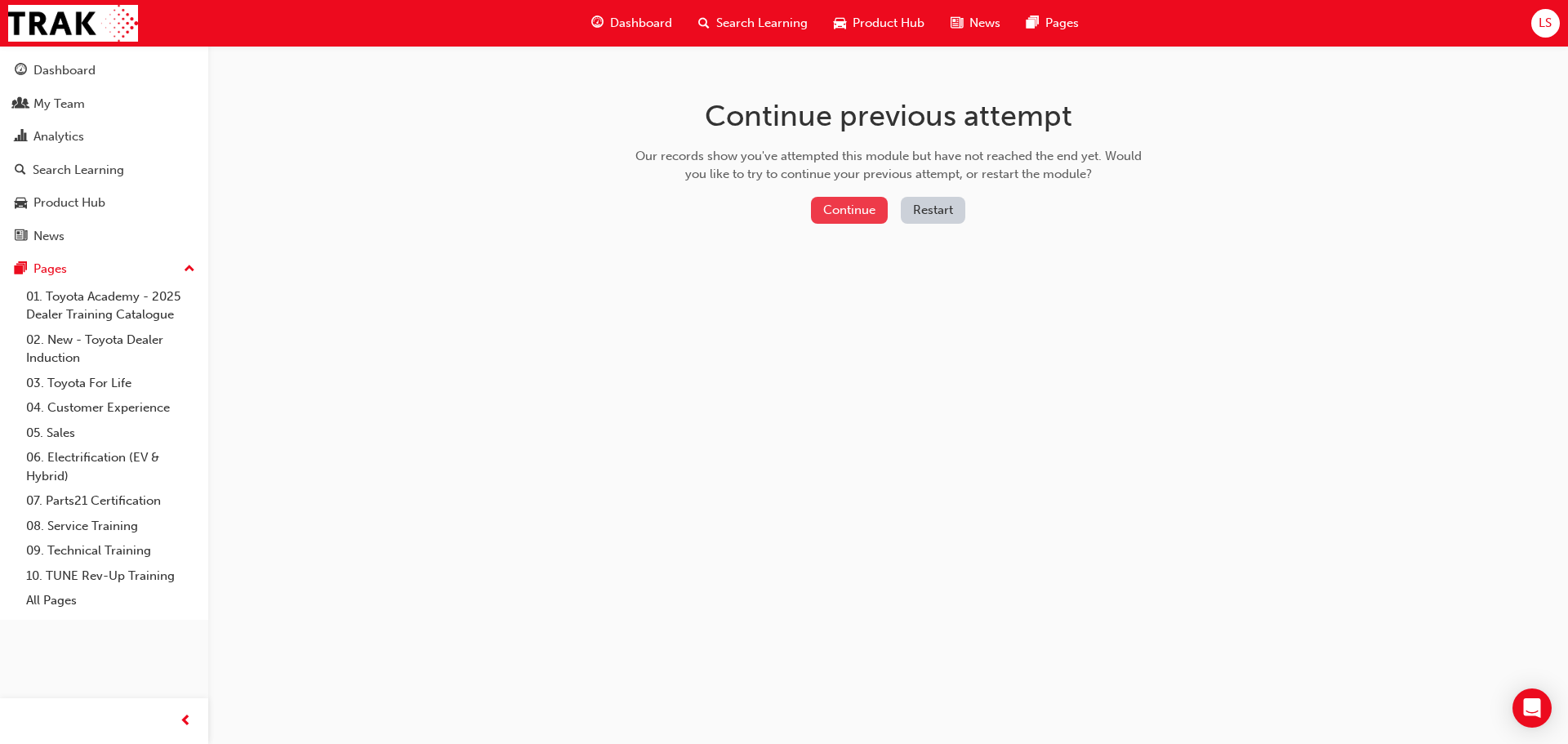
click at [868, 208] on button "Continue" at bounding box center [849, 210] width 76 height 27
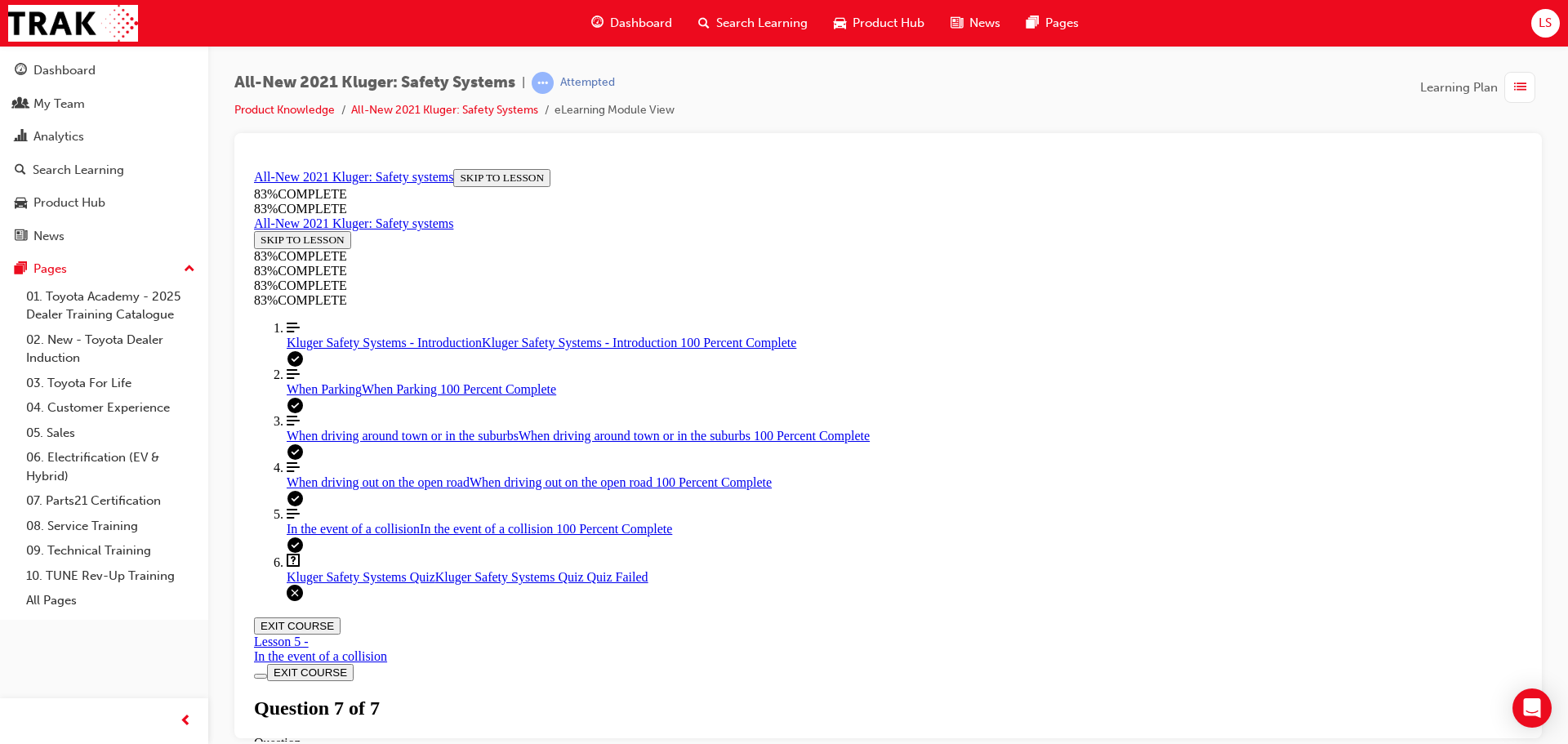
scroll to position [265, 0]
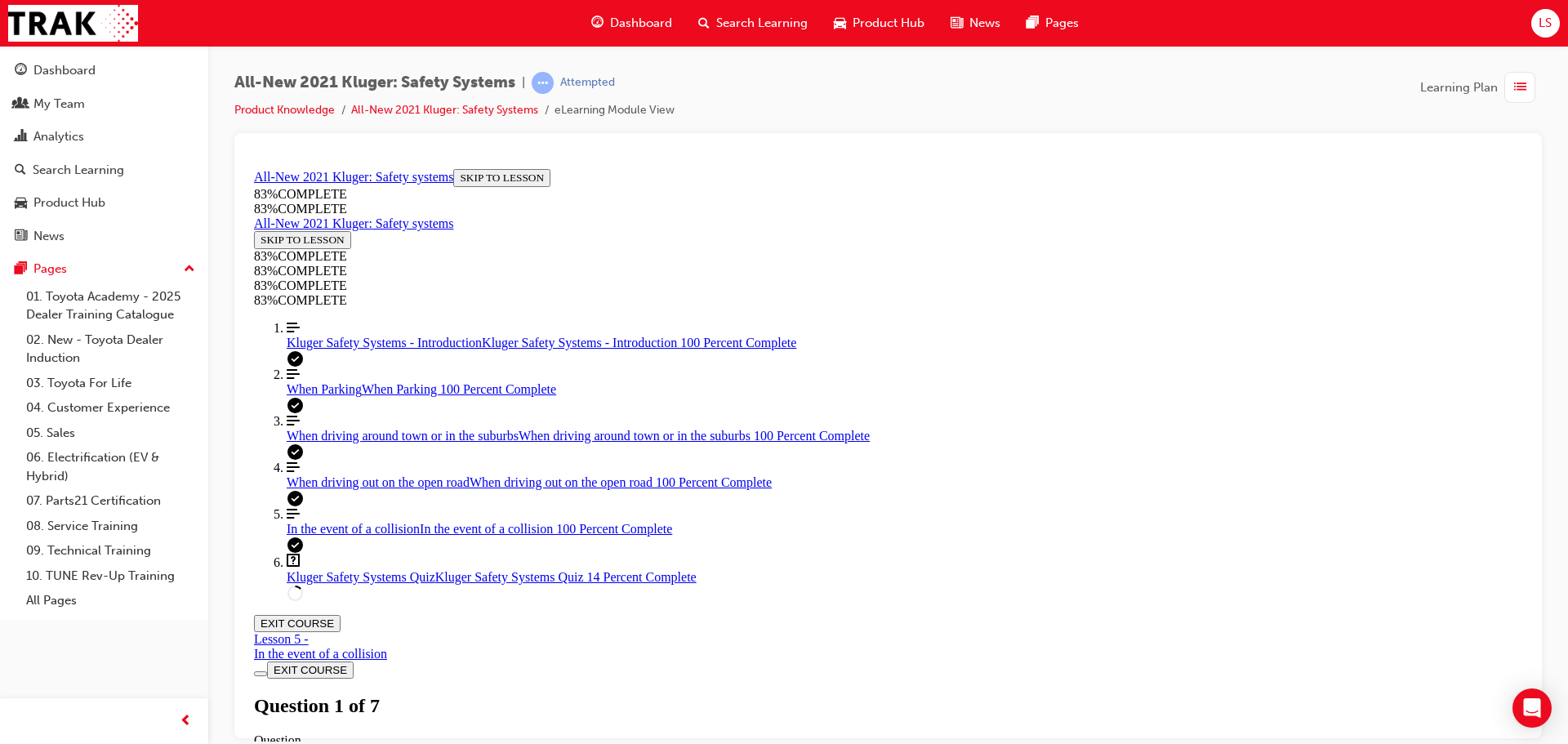
scroll to position [223, 0]
